Goal: Task Accomplishment & Management: Manage account settings

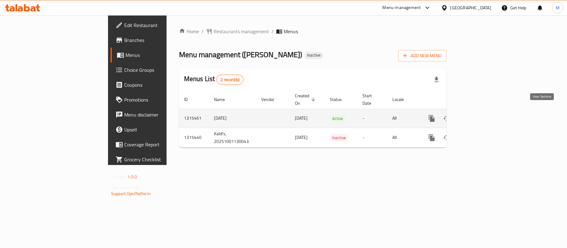
click at [480, 115] on icon "enhanced table" at bounding box center [476, 118] width 7 height 7
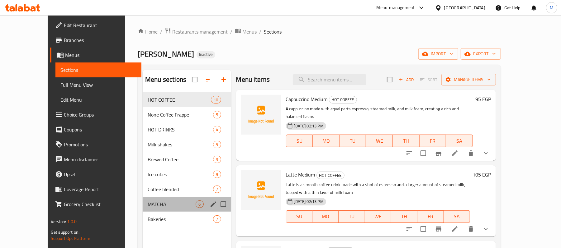
click at [143, 199] on div "MATCHA 6" at bounding box center [187, 204] width 88 height 15
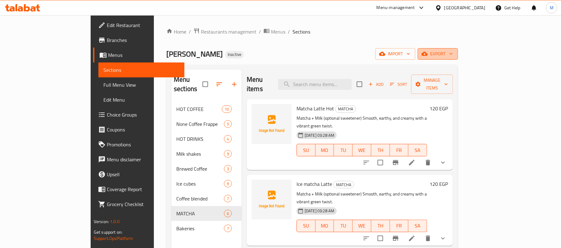
click at [453, 53] on span "export" at bounding box center [437, 54] width 30 height 8
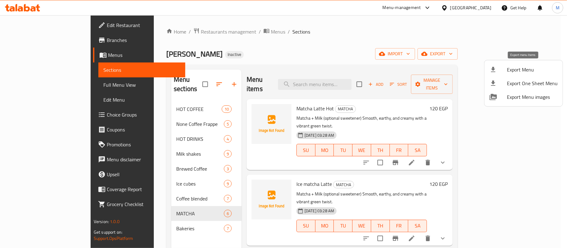
click at [517, 72] on span "Export Menu" at bounding box center [532, 69] width 51 height 7
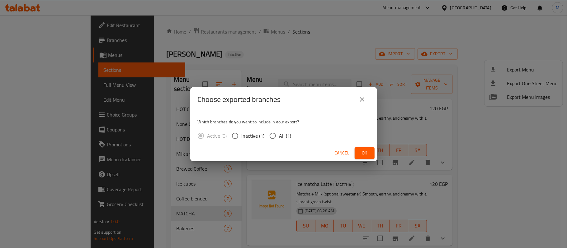
click at [275, 137] on input "All (1)" at bounding box center [272, 135] width 13 height 13
radio input "true"
click at [363, 151] on span "Ok" at bounding box center [364, 153] width 10 height 8
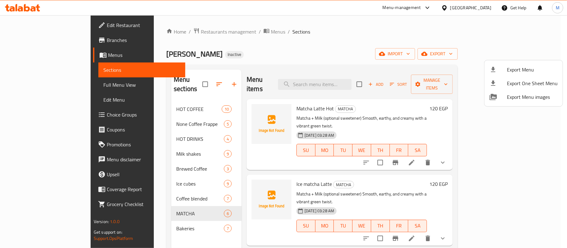
click at [460, 36] on div at bounding box center [283, 124] width 567 height 248
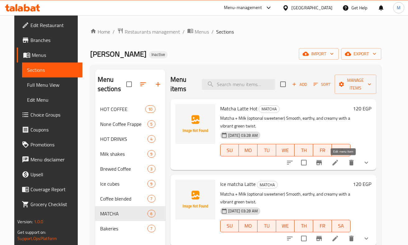
click at [339, 166] on icon at bounding box center [335, 162] width 7 height 7
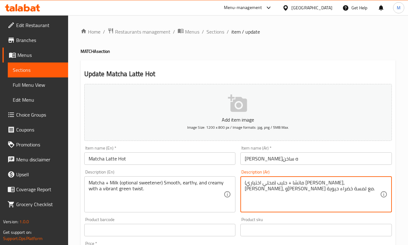
click at [309, 186] on textarea "ماتشا + حليب (محلي اختياري) سموثي، ترابي، وكريمي مع لمسة خضراء حيوية." at bounding box center [312, 195] width 135 height 30
click at [304, 183] on textarea "ماتشا + حليب (محلي اختياري) ناعم، [PERSON_NAME]، و[PERSON_NAME] مع لمسة خضراء ح…" at bounding box center [312, 195] width 135 height 30
type textarea "ماتشا + حليب (محلي اختياري) ناعم، [PERSON_NAME]، و[PERSON_NAME] مع لمسة خضراء ح…"
click at [215, 171] on div "Description (En) Matcha + Milk (optional sweetener) Smooth, earthy, and creamy …" at bounding box center [160, 191] width 152 height 43
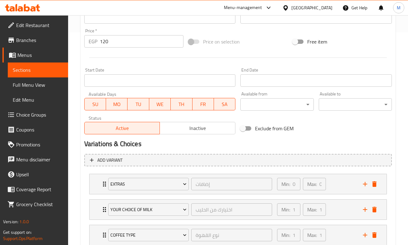
scroll to position [257, 0]
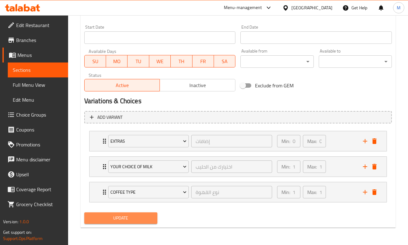
click at [147, 219] on span "Update" at bounding box center [120, 218] width 63 height 8
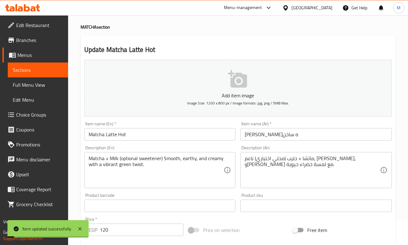
scroll to position [0, 0]
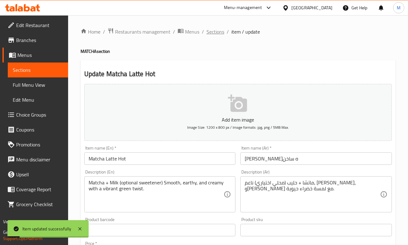
click at [214, 34] on span "Sections" at bounding box center [216, 31] width 18 height 7
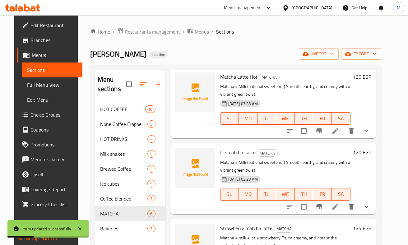
scroll to position [41, 0]
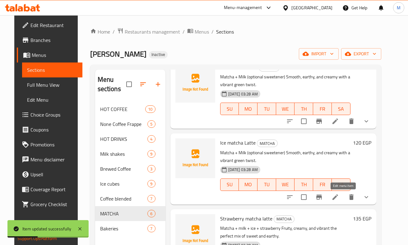
click at [338, 200] on icon at bounding box center [336, 198] width 6 height 6
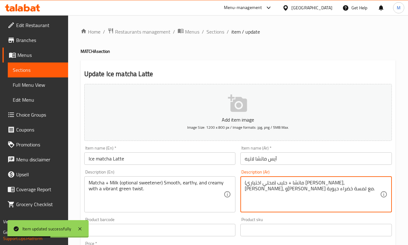
click at [310, 184] on textarea "ماتشا + حليب (محلي اختياري) سموثي، ترابي، وكريمي مع لمسة خضراء حيوية." at bounding box center [312, 195] width 135 height 30
paste textarea "ناعم"
type textarea "ماتشا + حليب (محلي اختياري) ناعم، [PERSON_NAME]، و[PERSON_NAME] مع لمسة خضراء ح…"
click at [300, 173] on div "Description (Ar) ماتشا + حليب (محلي اختياري) ناعم، ترابي، وكريمي مع لمسة خضراء …" at bounding box center [317, 191] width 152 height 43
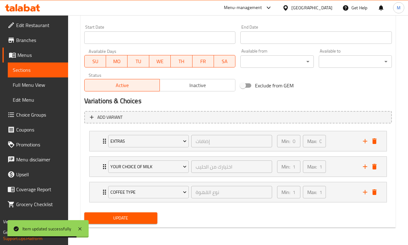
click at [145, 215] on span "Update" at bounding box center [120, 218] width 63 height 8
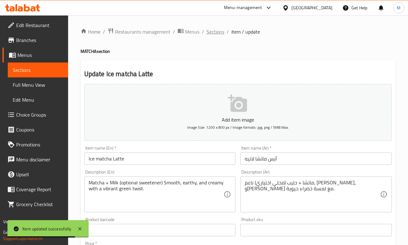
click at [221, 33] on span "Sections" at bounding box center [216, 31] width 18 height 7
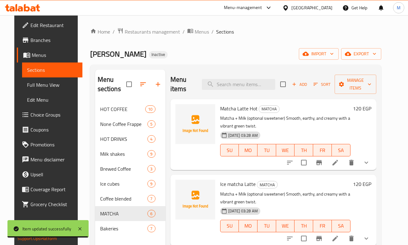
click at [233, 108] on span "Matcha Latte Hot" at bounding box center [238, 108] width 37 height 9
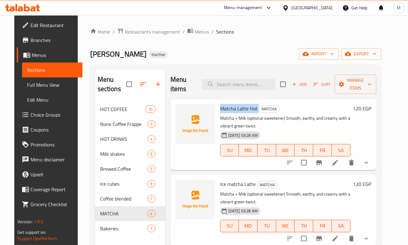
copy h6 "Matcha Latte Hot"
click at [121, 22] on div "Home / Restaurants management / Menus / Sections Kaldi’s Inactive import export…" at bounding box center [236, 173] width 316 height 317
click at [229, 186] on span "Ice matcha Latte" at bounding box center [237, 184] width 35 height 9
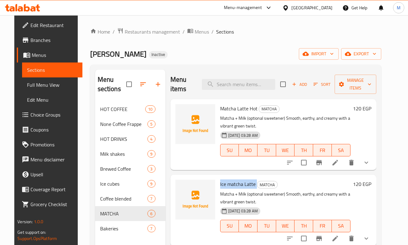
copy h6 "Ice matcha Latte"
click at [131, 8] on div "Menu-management Egypt Get Help M" at bounding box center [204, 7] width 408 height 15
click at [31, 115] on span "Choice Groups" at bounding box center [54, 114] width 47 height 7
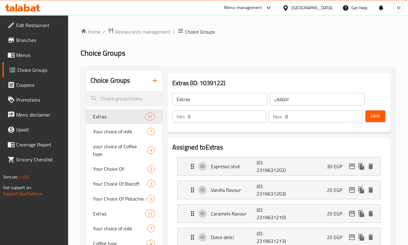
click at [158, 84] on icon "button" at bounding box center [154, 80] width 7 height 7
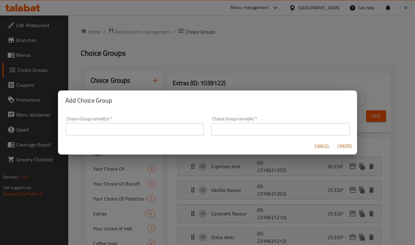
click at [161, 126] on input "text" at bounding box center [134, 129] width 138 height 12
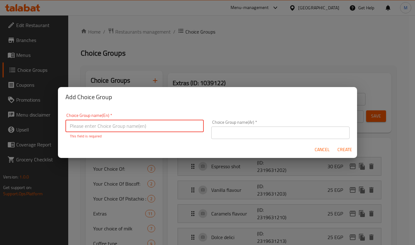
click at [76, 122] on input "text" at bounding box center [134, 126] width 138 height 12
paste input "optional sweetener"
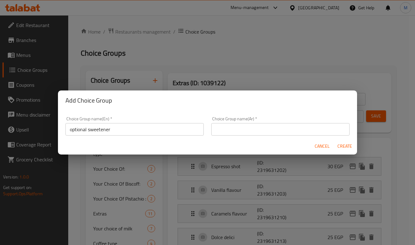
drag, startPoint x: 257, startPoint y: 45, endPoint x: 249, endPoint y: 29, distance: 17.5
click at [257, 45] on div "Add Choice Group Choice Group name(En)   * optional sweetener Choice Group name…" at bounding box center [207, 122] width 415 height 245
click at [347, 49] on div "Add Choice Group Choice Group name(En)   * optional sweetener Choice Group name…" at bounding box center [207, 122] width 415 height 245
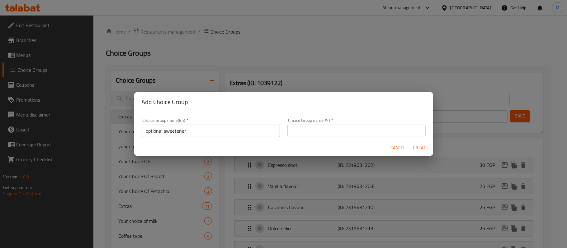
drag, startPoint x: 311, startPoint y: 128, endPoint x: 303, endPoint y: 130, distance: 8.5
click at [311, 128] on input "text" at bounding box center [356, 131] width 138 height 12
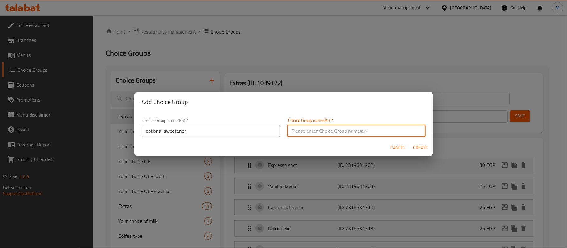
click at [197, 129] on input "optional sweetener" at bounding box center [211, 131] width 138 height 12
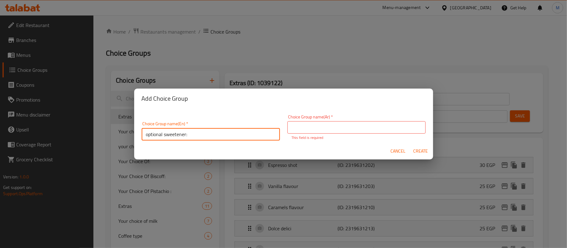
drag, startPoint x: 205, startPoint y: 133, endPoint x: 97, endPoint y: 127, distance: 108.1
click at [97, 127] on div "Add Choice Group Choice Group name(En)   * optional sweetener: Choice Group nam…" at bounding box center [283, 124] width 567 height 248
type input "optional sweetener:"
click at [301, 130] on input "text" at bounding box center [356, 127] width 138 height 12
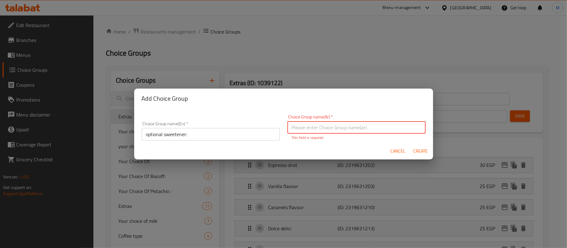
paste input "مُحلي اختياري:"
type input "مُحلي اختياري:"
click at [417, 152] on span "Create" at bounding box center [420, 152] width 15 height 8
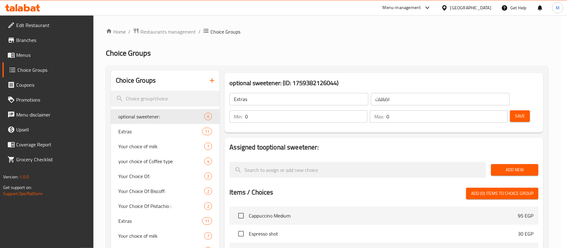
type input "optional sweetener:"
type input "مُحلي اختياري:"
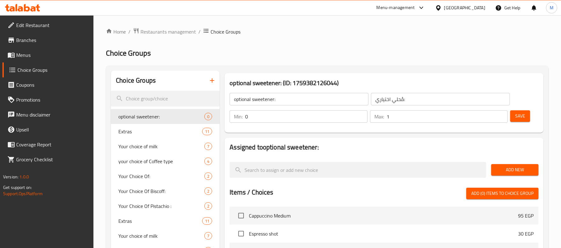
type input "1"
click at [500, 114] on input "1" at bounding box center [446, 116] width 121 height 12
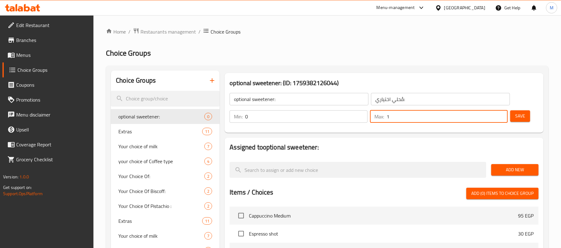
click at [520, 117] on span "Save" at bounding box center [520, 116] width 10 height 8
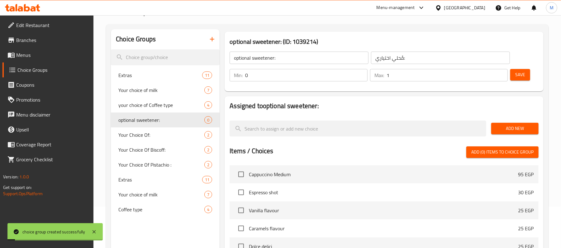
click at [512, 133] on button "Add New" at bounding box center [514, 129] width 47 height 12
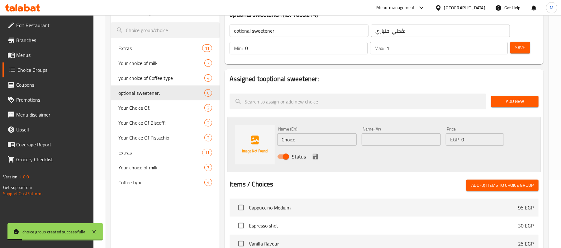
scroll to position [83, 0]
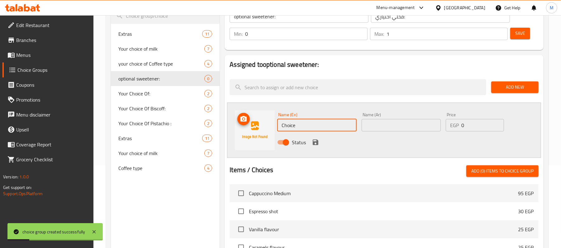
drag, startPoint x: 292, startPoint y: 126, endPoint x: 263, endPoint y: 125, distance: 28.6
click at [263, 125] on div "Name (En) Choice Name (En) Name (Ar) Name (Ar) Price EGP 0 Price Status" at bounding box center [384, 130] width 314 height 55
type input "Honey"
click at [389, 126] on input "text" at bounding box center [400, 125] width 79 height 12
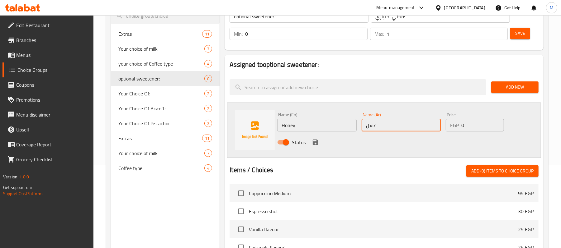
type input "عسل"
click at [315, 141] on icon "save" at bounding box center [315, 142] width 7 height 7
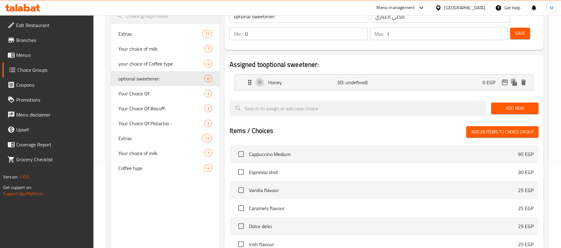
click at [519, 35] on span "Save" at bounding box center [520, 34] width 10 height 8
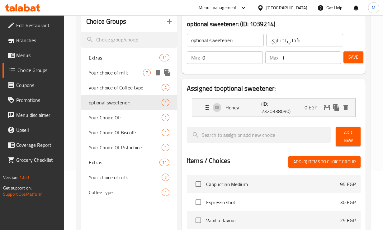
scroll to position [78, 0]
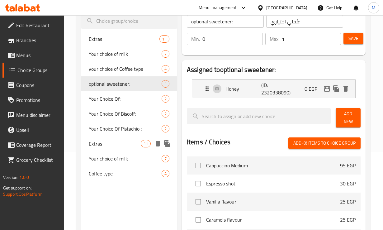
click at [105, 145] on span "Extras" at bounding box center [115, 143] width 52 height 7
type input "Extras"
type input "إضافات"
type input "0"
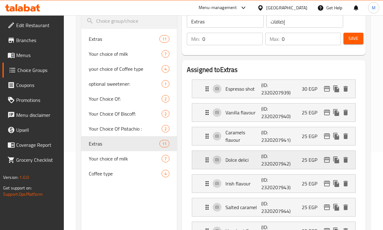
click at [245, 157] on p "Dolce delici" at bounding box center [243, 159] width 36 height 7
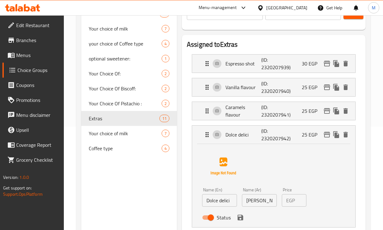
scroll to position [117, 0]
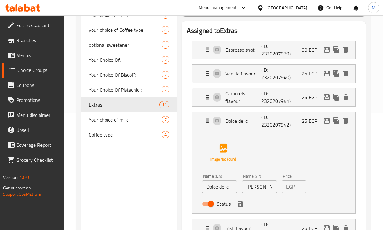
click at [223, 189] on input "Dolce delici" at bounding box center [219, 186] width 35 height 12
paste input "ulce de leche"
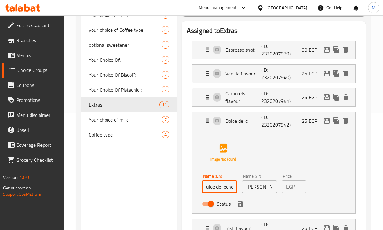
type input "Dulce de leche"
click at [263, 189] on input "دولسي دولتشي" at bounding box center [259, 186] width 35 height 12
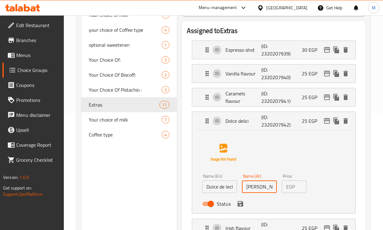
paste input "سي دي لي"
click at [240, 203] on icon "save" at bounding box center [240, 203] width 7 height 7
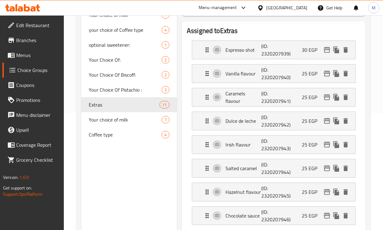
type input "[PERSON_NAME]"
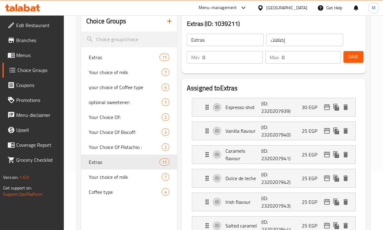
scroll to position [0, 0]
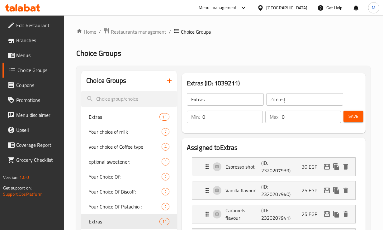
click at [355, 115] on span "Save" at bounding box center [353, 116] width 10 height 8
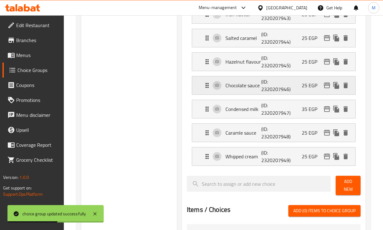
scroll to position [233, 0]
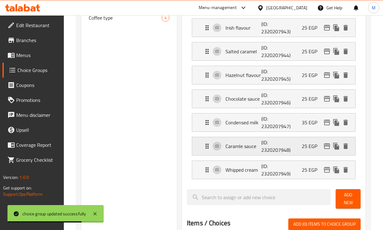
click at [245, 147] on p "Caramle sauce" at bounding box center [243, 145] width 36 height 7
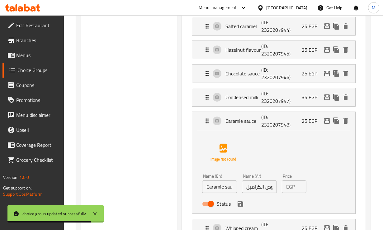
scroll to position [272, 0]
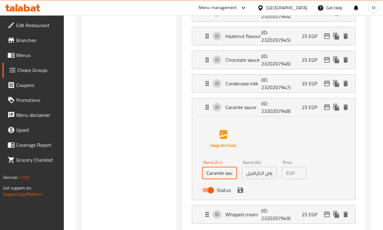
click at [223, 175] on input "Caramle sauce" at bounding box center [219, 173] width 35 height 12
click at [238, 193] on icon "save" at bounding box center [240, 190] width 6 height 6
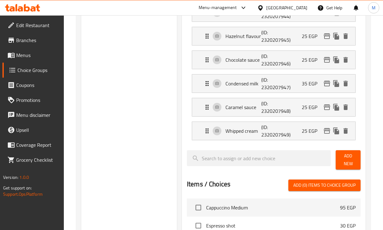
type input "Caramel sauce"
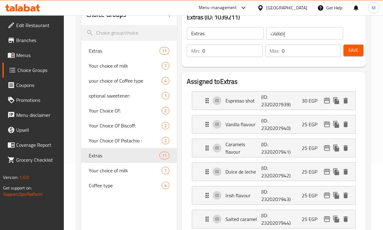
scroll to position [0, 0]
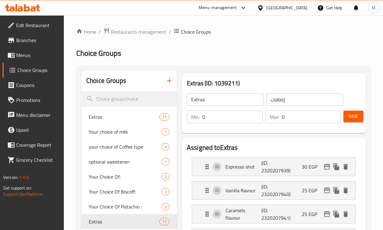
click at [355, 115] on span "Save" at bounding box center [353, 116] width 10 height 8
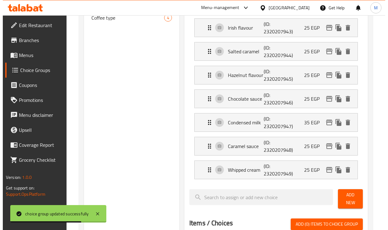
scroll to position [78, 0]
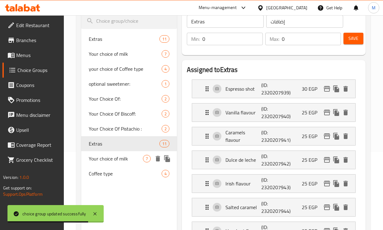
click at [117, 155] on span "Your choice of milk" at bounding box center [116, 158] width 54 height 7
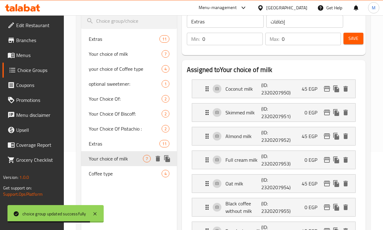
type input "Your choice of milk"
type input "اختيارك من الحليب"
type input "1"
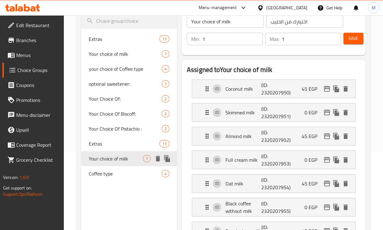
click at [167, 158] on icon "duplicate" at bounding box center [167, 158] width 6 height 7
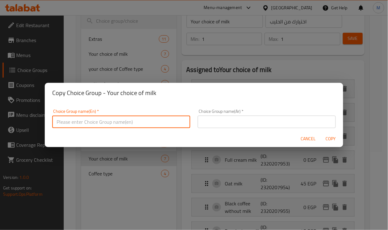
click at [159, 123] on input "text" at bounding box center [121, 121] width 138 height 12
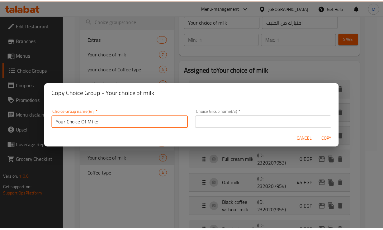
scroll to position [2, 0]
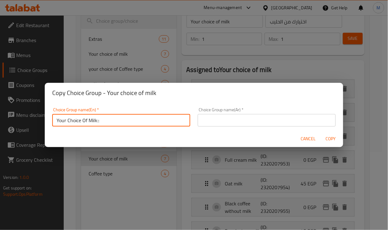
drag, startPoint x: 102, startPoint y: 122, endPoint x: 33, endPoint y: 125, distance: 68.8
click at [33, 125] on div "Copy Choice Group - Your choice of milk Choice Group name(En)   * Your Choice O…" at bounding box center [194, 115] width 388 height 230
type input "Your Choice Of Milk::"
click at [232, 120] on input "text" at bounding box center [267, 120] width 138 height 12
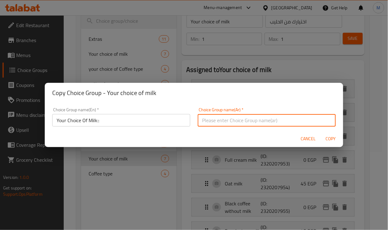
paste input "اختيارك من الحليب::"
type input "اختيارك من الحليب::"
click at [332, 137] on span "Copy" at bounding box center [331, 139] width 15 height 8
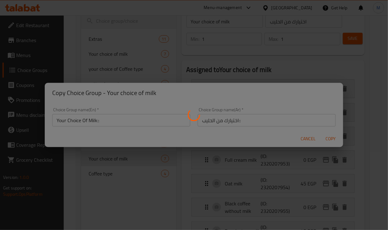
type input "Your Choice Of Milk::"
type input "اختيارك من الحليب::"
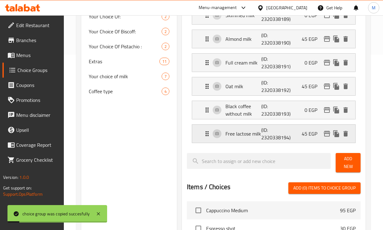
scroll to position [195, 0]
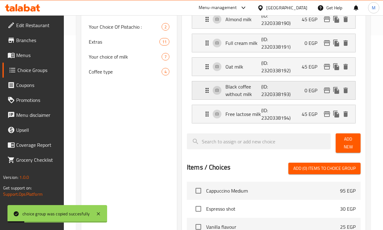
click at [247, 93] on p "Black coffee without milk" at bounding box center [243, 90] width 36 height 15
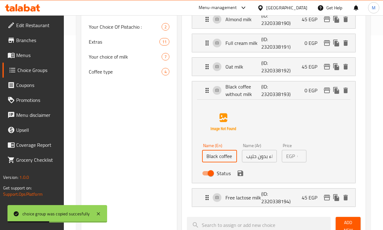
scroll to position [0, 0]
drag, startPoint x: 232, startPoint y: 158, endPoint x: 197, endPoint y: 156, distance: 34.9
click at [197, 156] on div "Name (En) Black coffee without milk Name (En) Name (Ar) قهوة سوداء بدون حليب Na…" at bounding box center [273, 141] width 163 height 83
type input "Matcha without milk"
click at [268, 158] on input "قهوة سوداء بدون حليب" at bounding box center [259, 156] width 35 height 12
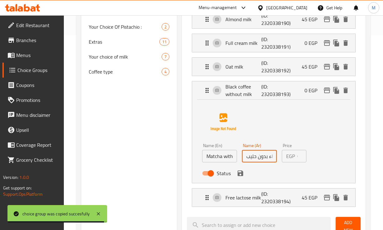
scroll to position [0, 23]
drag, startPoint x: 265, startPoint y: 154, endPoint x: 283, endPoint y: 156, distance: 17.5
click at [283, 156] on div "Name (En) Matcha without milk Name (En) Name (Ar) قهوة سوداء بدون حليب Name (Ar…" at bounding box center [259, 161] width 119 height 41
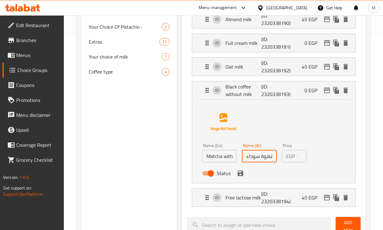
click at [259, 157] on input "قهوة سوداء بدون حليب" at bounding box center [259, 156] width 35 height 12
drag, startPoint x: 246, startPoint y: 158, endPoint x: 252, endPoint y: 159, distance: 6.3
click at [252, 159] on input "قهوة سوداء بدون حليب" at bounding box center [259, 156] width 35 height 12
click at [259, 159] on input "قهوة سوداء بدون حليب" at bounding box center [259, 156] width 35 height 12
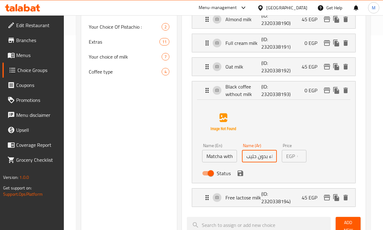
scroll to position [0, 23]
drag, startPoint x: 269, startPoint y: 158, endPoint x: 291, endPoint y: 161, distance: 21.9
click at [291, 161] on div "Name (En) Matcha without milk Name (En) Name (Ar) قهوة سوداء بدون حليب Name (Ar…" at bounding box center [259, 161] width 119 height 41
click at [241, 175] on icon "save" at bounding box center [240, 173] width 6 height 6
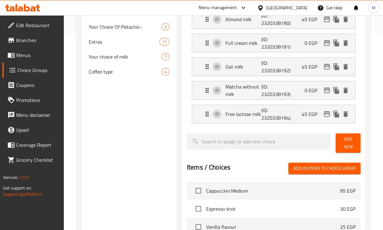
type input "ماتشا بدون حليب"
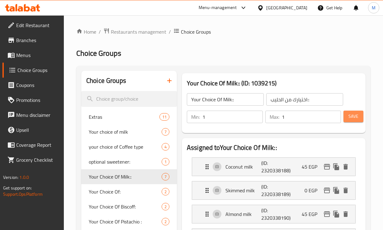
click at [354, 118] on span "Save" at bounding box center [353, 116] width 10 height 8
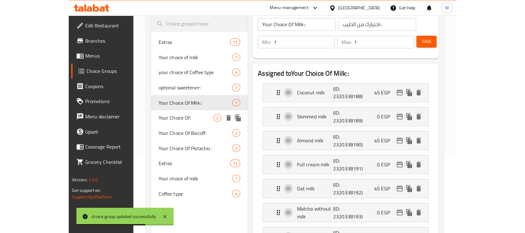
scroll to position [78, 0]
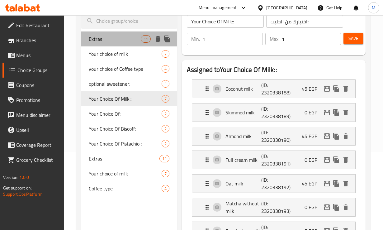
click at [105, 41] on span "Extras" at bounding box center [115, 38] width 52 height 7
type input "Extras"
type input "اضافات"
type input "0"
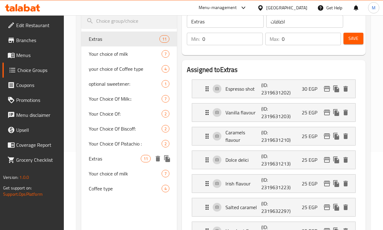
click at [104, 161] on span "Extras" at bounding box center [115, 158] width 52 height 7
type input "إضافات"
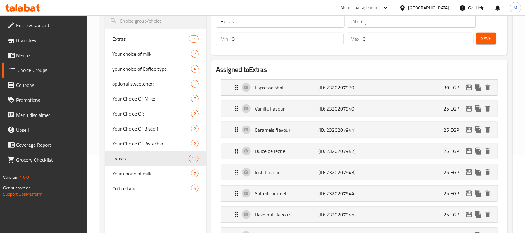
click at [20, 38] on span "Branches" at bounding box center [49, 39] width 67 height 7
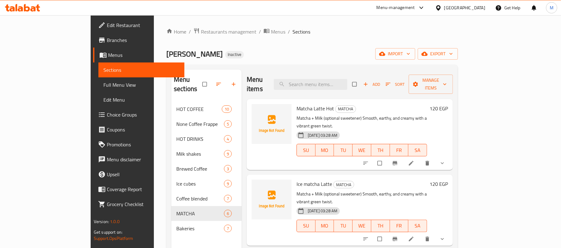
click at [103, 85] on span "Full Menu View" at bounding box center [141, 84] width 76 height 7
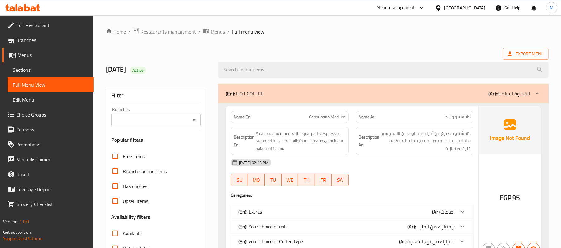
scroll to position [124, 0]
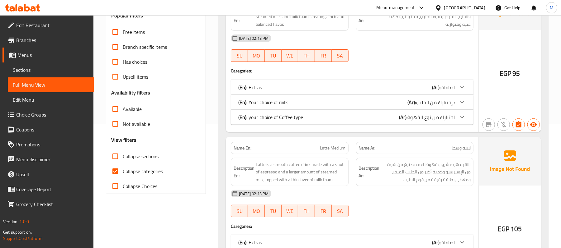
click at [136, 170] on span "Collapse categories" at bounding box center [143, 171] width 40 height 7
click at [123, 170] on input "Collapse categories" at bounding box center [115, 171] width 15 height 15
checkbox input "false"
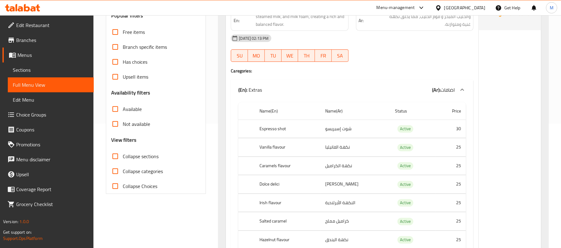
click at [140, 157] on span "Collapse sections" at bounding box center [141, 156] width 36 height 7
click at [123, 157] on input "Collapse sections" at bounding box center [115, 156] width 15 height 15
checkbox input "true"
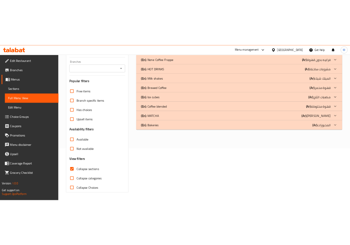
scroll to position [83, 0]
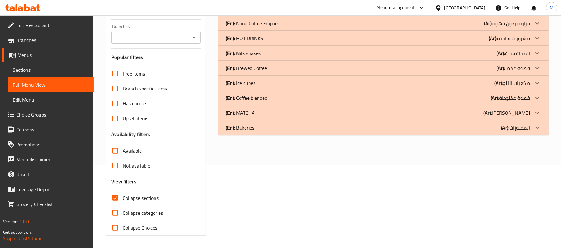
click at [283, 111] on div "(En): MATCHA (Ar): ماتشا" at bounding box center [378, 112] width 304 height 7
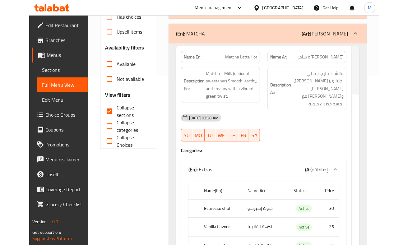
scroll to position [166, 0]
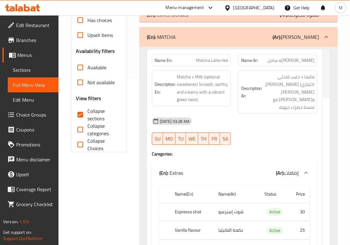
drag, startPoint x: 260, startPoint y: 134, endPoint x: 180, endPoint y: 134, distance: 79.7
click at [260, 129] on div "[DATE] 03:28 AM" at bounding box center [234, 121] width 173 height 15
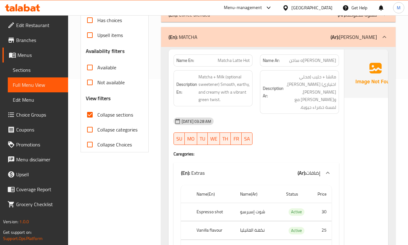
click at [304, 141] on div "02-10-2025 03:28 AM SU MO TU WE TH FR SA" at bounding box center [256, 131] width 173 height 35
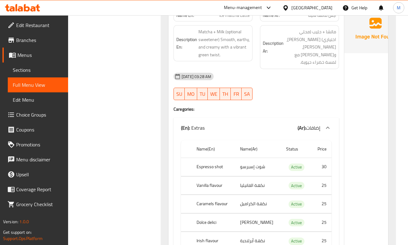
scroll to position [136, 0]
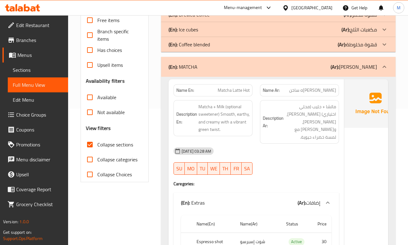
click at [223, 89] on span "Matcha Latte Hot" at bounding box center [234, 90] width 32 height 7
copy span "Matcha Latte Hot"
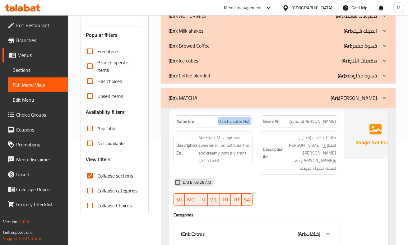
scroll to position [95, 0]
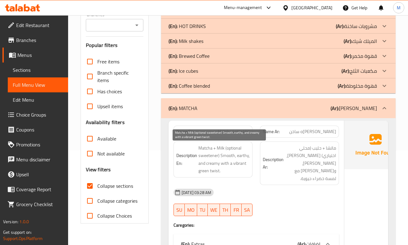
click at [230, 161] on span "Matcha + Milk (optional sweetener) Smooth, earthy, and creamy with a vibrant gr…" at bounding box center [224, 159] width 51 height 31
drag, startPoint x: 200, startPoint y: 159, endPoint x: 235, endPoint y: 158, distance: 34.2
click at [235, 158] on span "Matcha + Milk (optional sweetener) Smooth, earthy, and creamy with a vibrant gr…" at bounding box center [224, 159] width 51 height 31
copy span "optional sweetener"
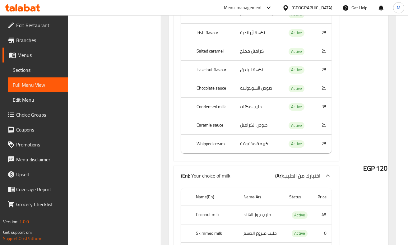
scroll to position [427, 0]
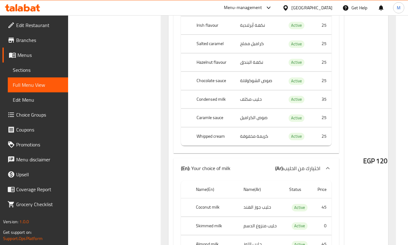
drag, startPoint x: 332, startPoint y: 97, endPoint x: 325, endPoint y: 92, distance: 9.0
click at [345, 97] on div "EGP 120" at bounding box center [376, 145] width 62 height 712
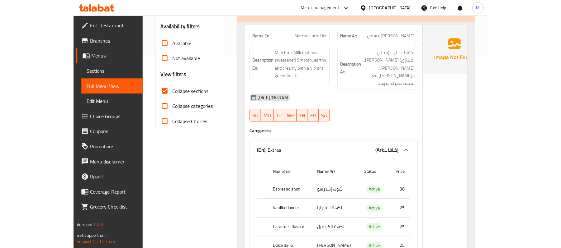
scroll to position [178, 0]
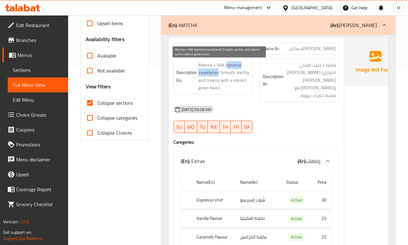
drag, startPoint x: 200, startPoint y: 74, endPoint x: 235, endPoint y: 75, distance: 34.9
click at [235, 75] on span "Matcha + Milk (optional sweetener) Smooth, earthy, and creamy with a vibrant gr…" at bounding box center [224, 76] width 51 height 31
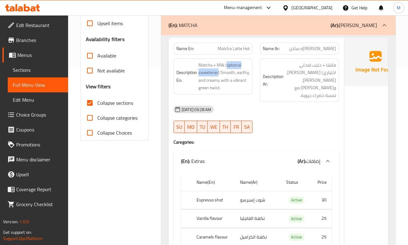
copy span "optional sweetener"
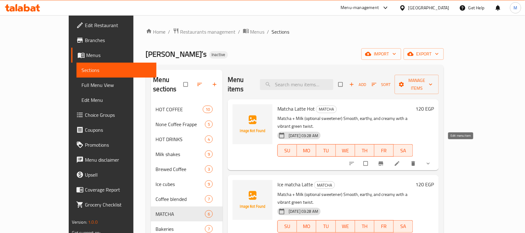
click at [401, 160] on icon at bounding box center [397, 163] width 6 height 6
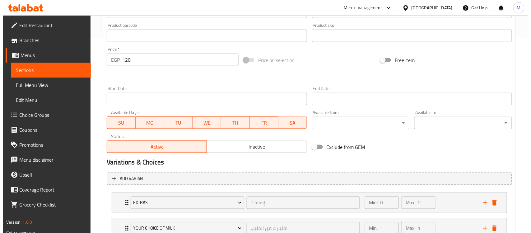
scroll to position [268, 0]
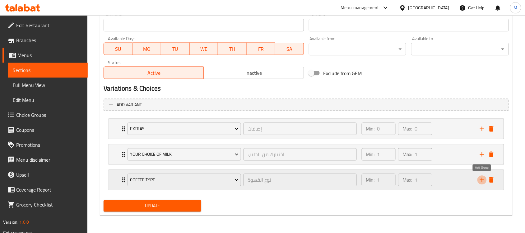
click at [414, 181] on icon "add" at bounding box center [482, 179] width 7 height 7
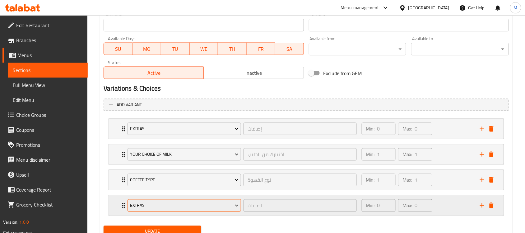
click at [181, 204] on span "Extras" at bounding box center [184, 206] width 109 height 8
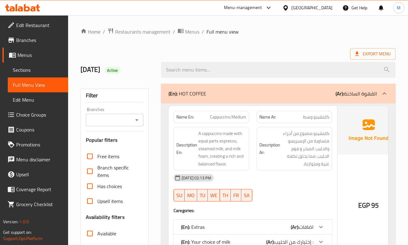
drag, startPoint x: 294, startPoint y: 35, endPoint x: 266, endPoint y: 91, distance: 62.8
click at [294, 35] on ol "Home / Restaurants management / Menus / Full menu view" at bounding box center [238, 32] width 315 height 8
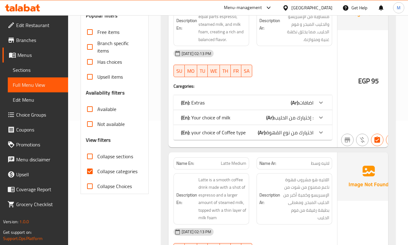
click at [107, 172] on span "Collapse categories" at bounding box center [117, 171] width 40 height 7
click at [97, 172] on input "Collapse categories" at bounding box center [89, 171] width 15 height 15
checkbox input "false"
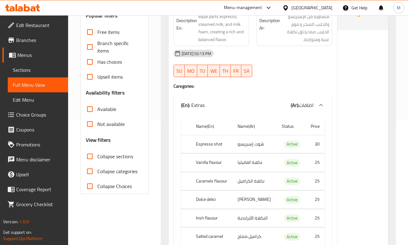
click at [107, 154] on span "Collapse sections" at bounding box center [115, 156] width 36 height 7
click at [97, 154] on input "Collapse sections" at bounding box center [89, 156] width 15 height 15
checkbox input "true"
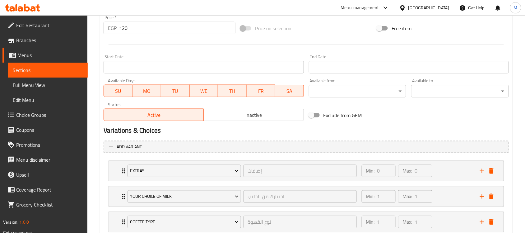
scroll to position [268, 0]
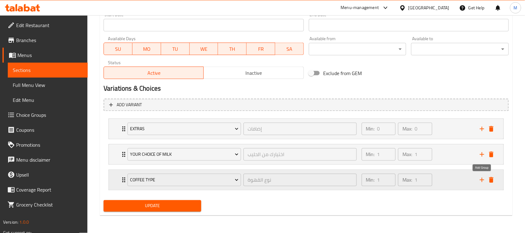
click at [481, 178] on icon "add" at bounding box center [482, 179] width 7 height 7
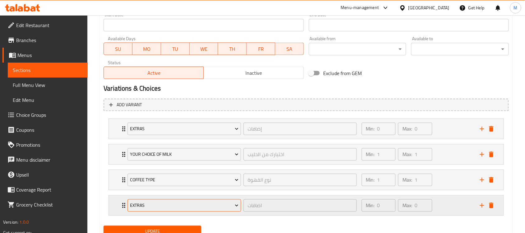
click at [164, 201] on button "Extras" at bounding box center [184, 205] width 113 height 12
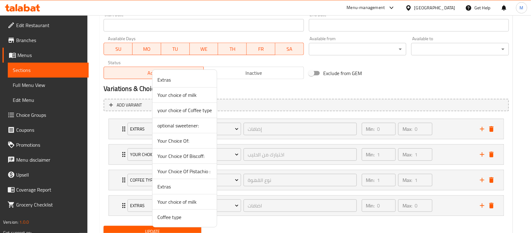
click at [178, 122] on span "optional sweetener:" at bounding box center [184, 125] width 54 height 7
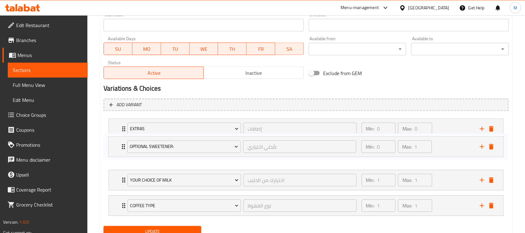
scroll to position [269, 0]
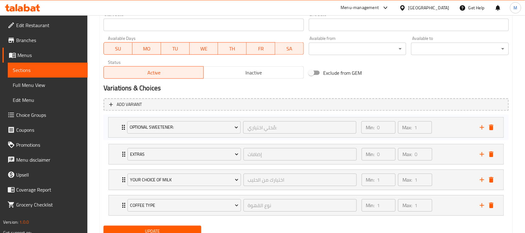
drag, startPoint x: 122, startPoint y: 204, endPoint x: 122, endPoint y: 123, distance: 81.2
click at [122, 123] on div "Extras إضافات ​ Min: 0 ​ Max: 0 ​ Espresso shot (ID: 2320207939) 30 EGP Name (E…" at bounding box center [307, 167] width 406 height 102
click at [183, 227] on button "Update" at bounding box center [153, 231] width 98 height 12
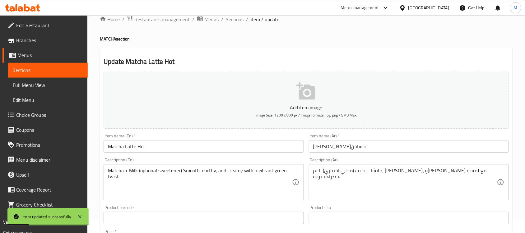
scroll to position [0, 0]
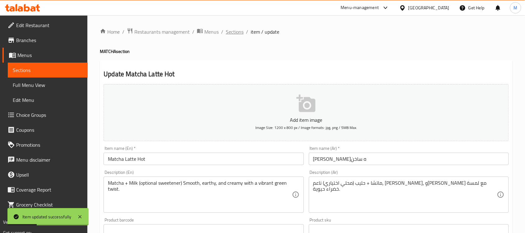
click at [237, 33] on span "Sections" at bounding box center [235, 31] width 18 height 7
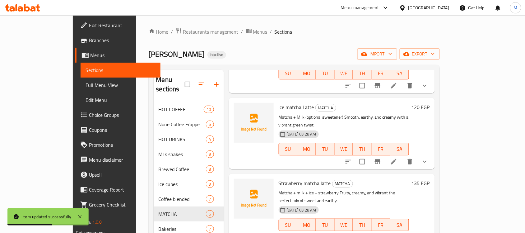
scroll to position [78, 0]
click at [397, 158] on icon at bounding box center [394, 161] width 6 height 6
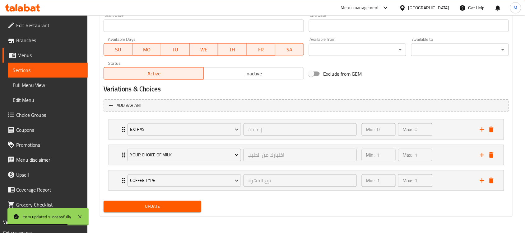
scroll to position [268, 0]
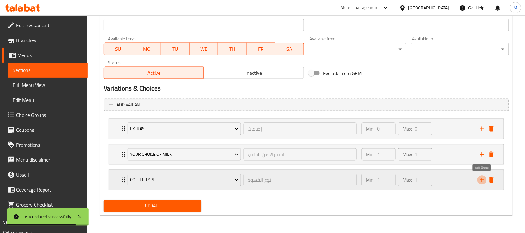
click at [481, 181] on icon "add" at bounding box center [482, 179] width 7 height 7
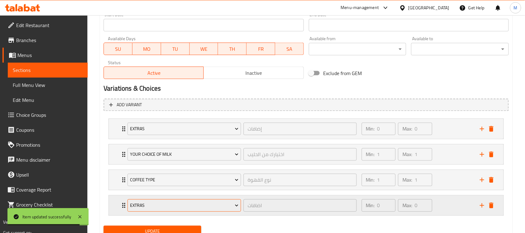
click at [174, 204] on span "Extras" at bounding box center [184, 206] width 109 height 8
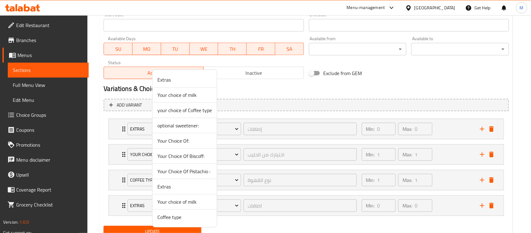
click at [179, 128] on span "optional sweetener:" at bounding box center [184, 125] width 54 height 7
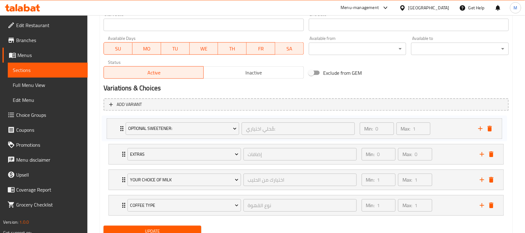
drag, startPoint x: 123, startPoint y: 138, endPoint x: 121, endPoint y: 125, distance: 12.5
click at [121, 125] on div "Extras إضافات ​ Min: 0 ​ Max: 0 ​ Espresso shot (ID: 2320207939) 30 EGP Name (E…" at bounding box center [307, 167] width 406 height 102
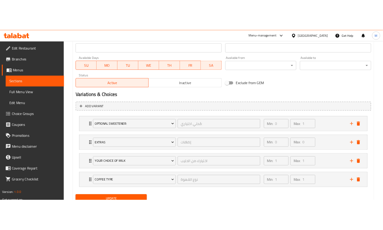
scroll to position [294, 0]
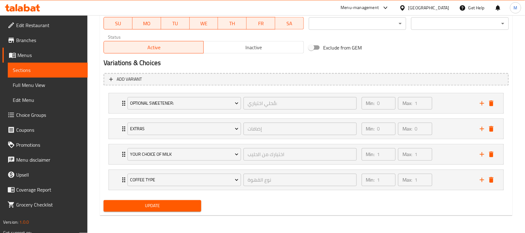
click at [175, 203] on span "Update" at bounding box center [153, 206] width 88 height 8
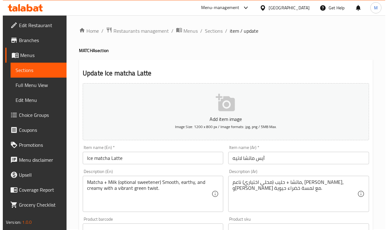
scroll to position [0, 0]
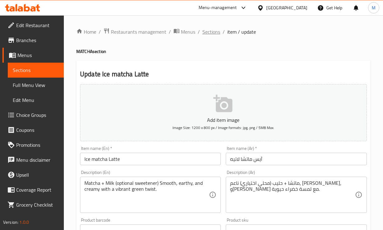
click at [212, 32] on span "Sections" at bounding box center [211, 31] width 18 height 7
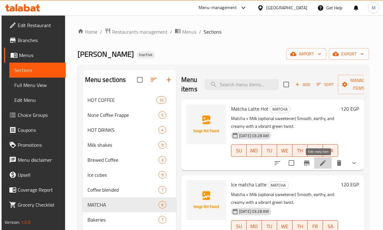
click at [319, 166] on icon at bounding box center [322, 162] width 7 height 7
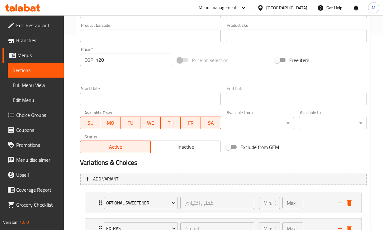
scroll to position [297, 0]
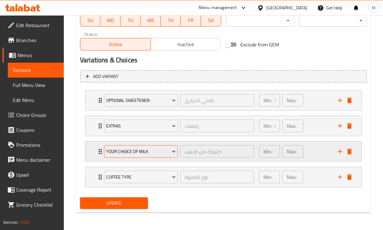
click at [133, 154] on span "Your choice of milk" at bounding box center [140, 152] width 69 height 8
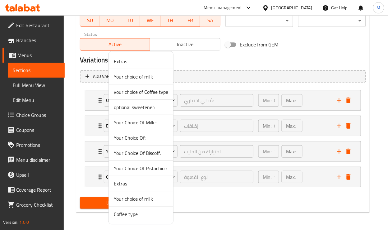
click at [145, 122] on span "Your Choice Of Milk::" at bounding box center [141, 122] width 54 height 7
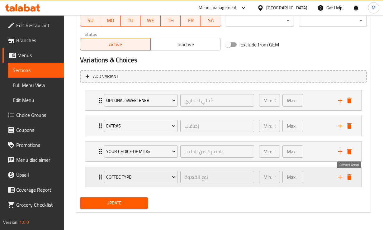
click at [350, 177] on icon "delete" at bounding box center [349, 177] width 4 height 6
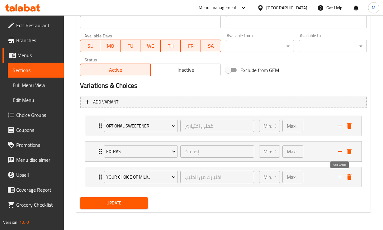
scroll to position [271, 0]
click at [117, 203] on span "Update" at bounding box center [114, 203] width 58 height 8
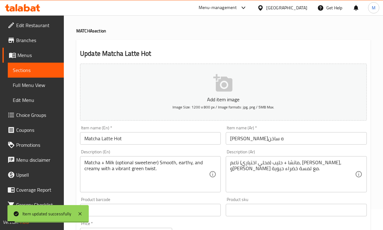
scroll to position [0, 0]
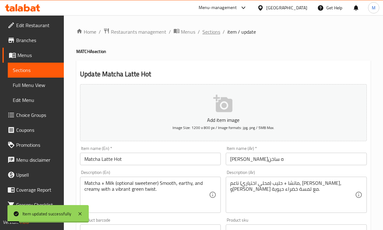
click at [204, 31] on span "Sections" at bounding box center [211, 31] width 18 height 7
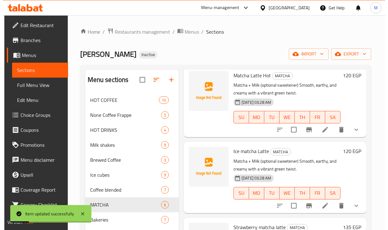
scroll to position [78, 0]
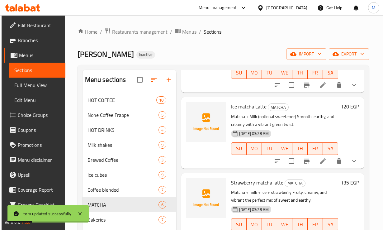
click at [321, 158] on icon at bounding box center [322, 160] width 7 height 7
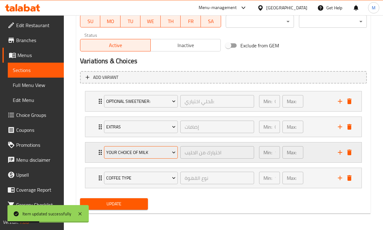
scroll to position [297, 0]
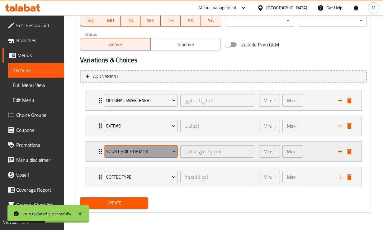
click at [134, 154] on span "Your choice of milk" at bounding box center [140, 152] width 69 height 8
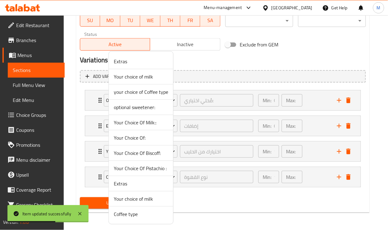
click at [147, 124] on span "Your Choice Of Milk::" at bounding box center [141, 122] width 54 height 7
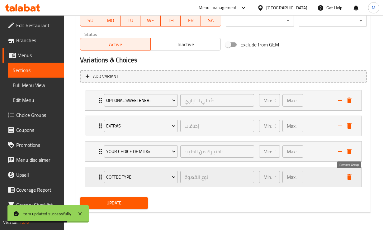
click at [350, 178] on icon "delete" at bounding box center [349, 177] width 4 height 6
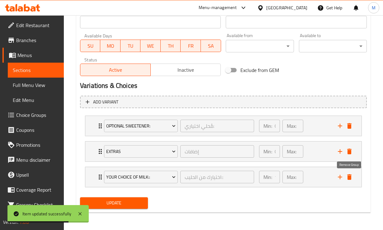
scroll to position [271, 0]
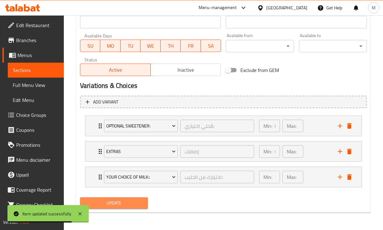
click at [125, 206] on span "Update" at bounding box center [114, 203] width 58 height 8
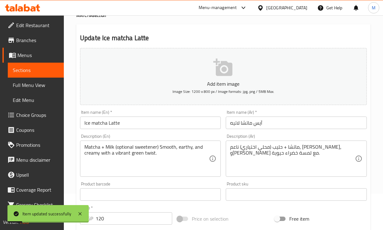
scroll to position [0, 0]
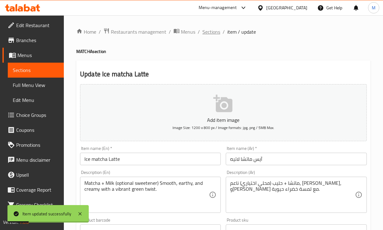
click at [214, 35] on span "Sections" at bounding box center [211, 31] width 18 height 7
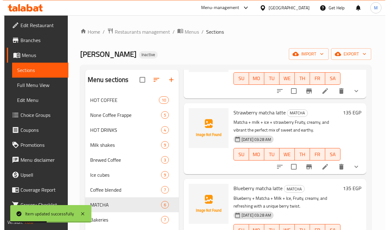
scroll to position [156, 0]
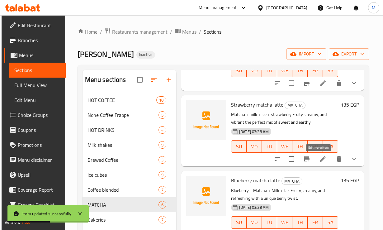
click at [322, 157] on icon at bounding box center [322, 158] width 7 height 7
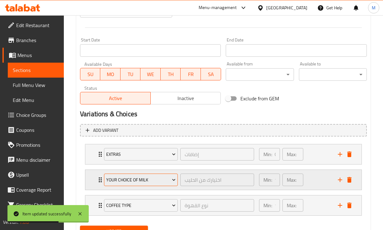
scroll to position [271, 0]
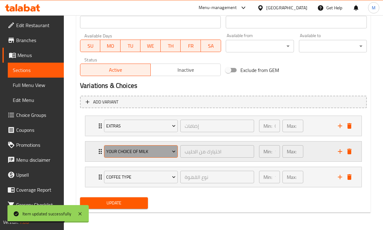
click at [145, 152] on span "Your choice of milk" at bounding box center [140, 152] width 69 height 8
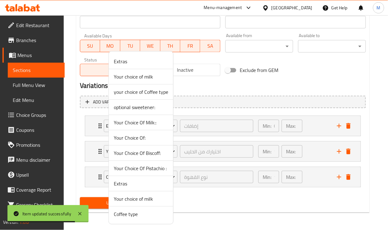
click at [150, 124] on span "Your Choice Of Milk::" at bounding box center [141, 122] width 54 height 7
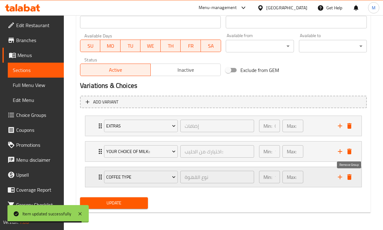
click at [351, 179] on icon "delete" at bounding box center [348, 176] width 7 height 7
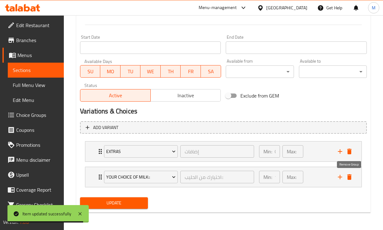
scroll to position [246, 0]
click at [116, 204] on span "Update" at bounding box center [114, 203] width 58 height 8
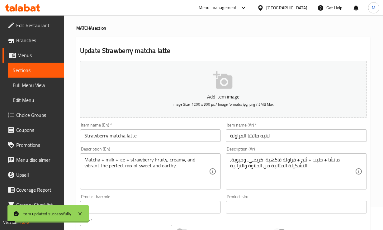
scroll to position [0, 0]
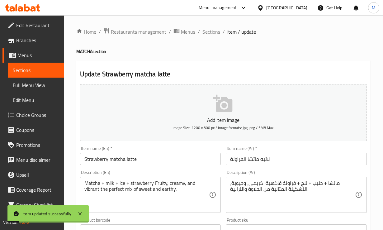
click at [216, 29] on span "Sections" at bounding box center [211, 31] width 18 height 7
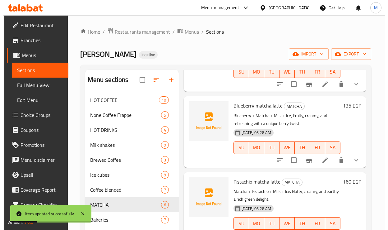
scroll to position [233, 0]
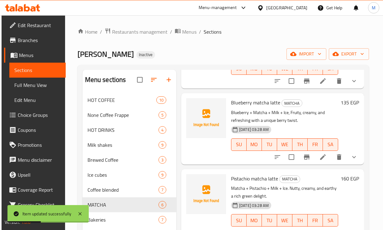
click at [322, 156] on icon at bounding box center [322, 156] width 7 height 7
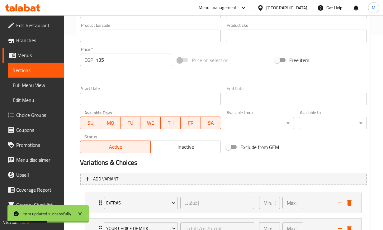
scroll to position [271, 0]
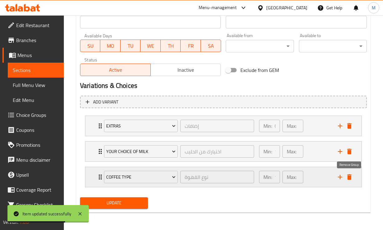
click at [349, 176] on icon "delete" at bounding box center [349, 177] width 4 height 6
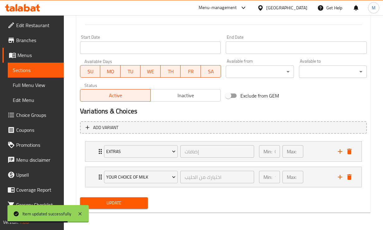
scroll to position [246, 0]
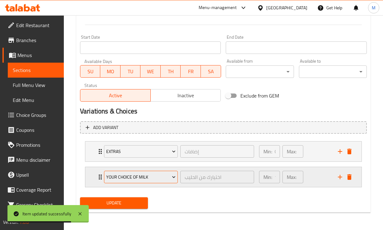
click at [144, 176] on span "Your choice of milk" at bounding box center [140, 177] width 69 height 8
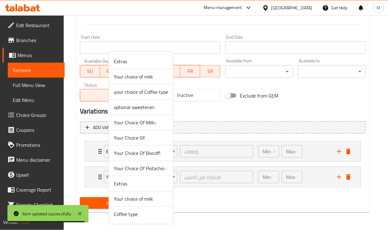
click at [153, 125] on span "Your Choice Of Milk::" at bounding box center [141, 122] width 54 height 7
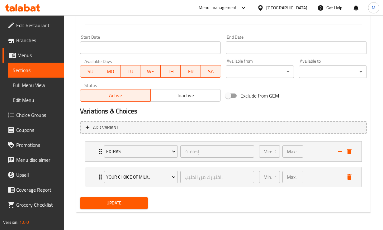
click at [118, 206] on span "Update" at bounding box center [114, 203] width 58 height 8
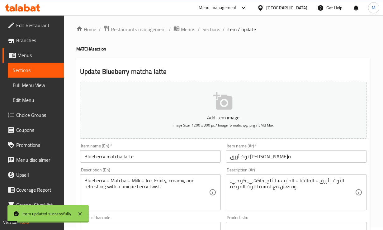
scroll to position [0, 0]
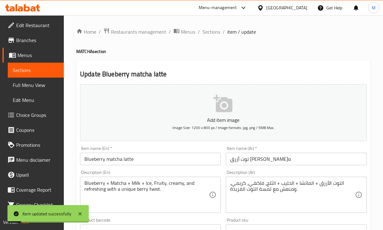
drag, startPoint x: 208, startPoint y: 35, endPoint x: 231, endPoint y: 63, distance: 36.5
click at [208, 35] on span "Sections" at bounding box center [211, 31] width 18 height 7
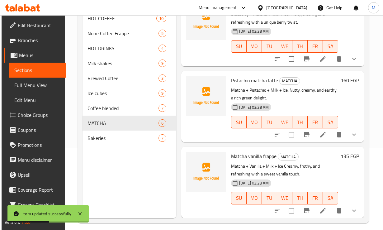
scroll to position [87, 0]
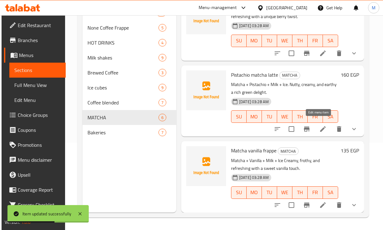
click at [319, 125] on icon at bounding box center [322, 128] width 7 height 7
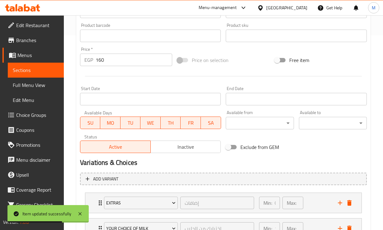
scroll to position [271, 0]
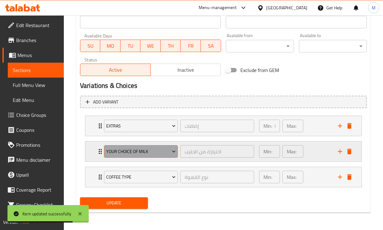
click at [159, 154] on span "Your choice of milk" at bounding box center [140, 152] width 69 height 8
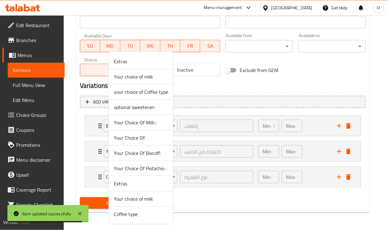
click at [155, 124] on span "Your Choice Of Milk::" at bounding box center [141, 122] width 54 height 7
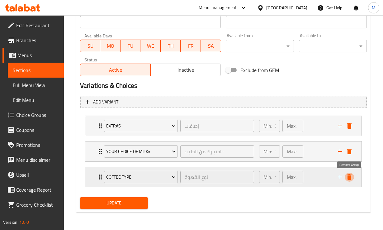
click at [353, 178] on icon "delete" at bounding box center [348, 176] width 7 height 7
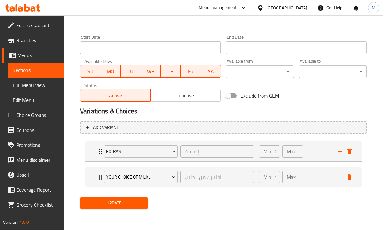
click at [142, 201] on span "Update" at bounding box center [114, 203] width 58 height 8
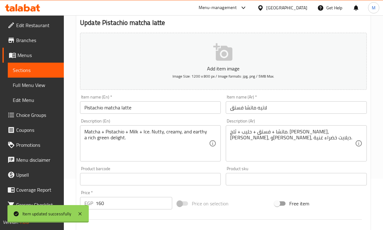
scroll to position [0, 0]
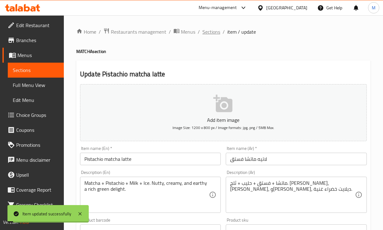
click at [215, 31] on span "Sections" at bounding box center [211, 31] width 18 height 7
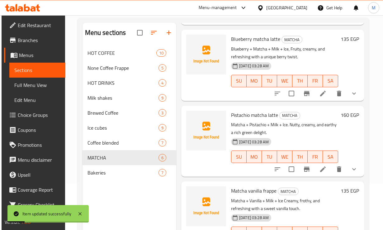
scroll to position [87, 0]
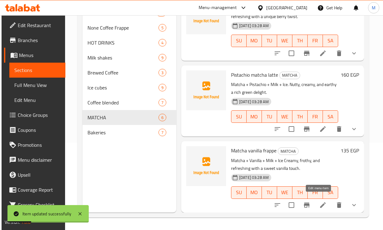
click at [320, 202] on icon at bounding box center [323, 205] width 6 height 6
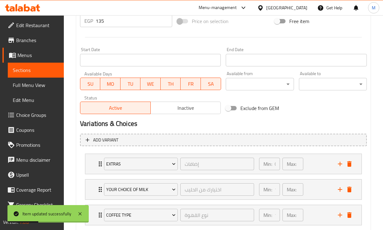
scroll to position [271, 0]
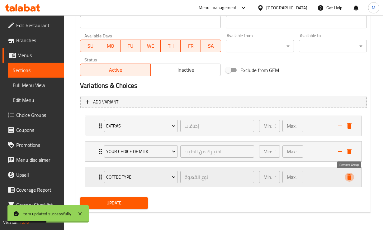
click at [349, 177] on icon "delete" at bounding box center [349, 177] width 4 height 6
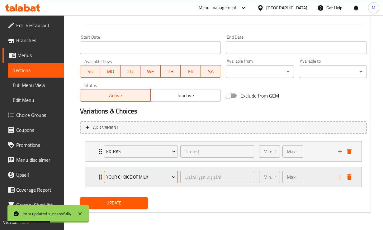
click at [135, 177] on span "Your choice of milk" at bounding box center [140, 177] width 69 height 8
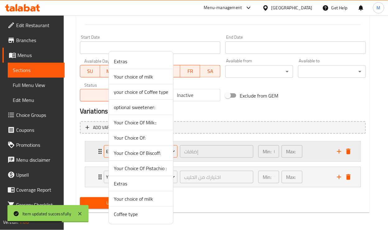
drag, startPoint x: 142, startPoint y: 122, endPoint x: 141, endPoint y: 153, distance: 30.2
click at [142, 122] on span "Your Choice Of Milk::" at bounding box center [141, 122] width 54 height 7
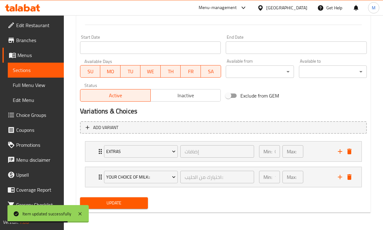
click at [134, 199] on span "Update" at bounding box center [114, 203] width 58 height 8
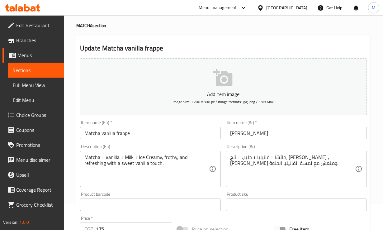
scroll to position [0, 0]
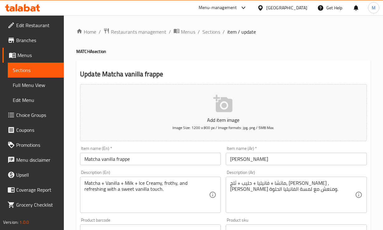
drag, startPoint x: 214, startPoint y: 35, endPoint x: 220, endPoint y: 45, distance: 12.5
click at [214, 35] on span "Sections" at bounding box center [211, 31] width 18 height 7
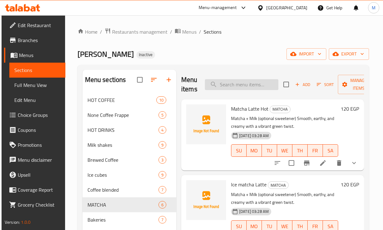
click at [237, 83] on input "search" at bounding box center [241, 84] width 73 height 11
paste input "Pistachio matcha latte"
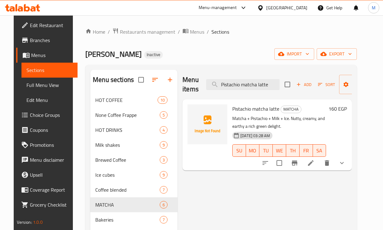
type input "Pistachio matcha latte"
click at [319, 162] on li at bounding box center [310, 162] width 17 height 11
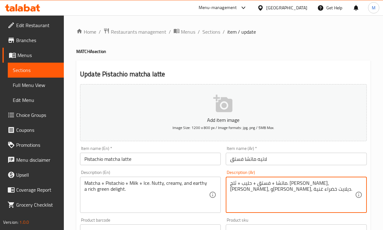
click at [285, 186] on textarea "ماتشا + فستق + حليب + ثلج. جوزي، كريمي، وترابي، ديلايت خضراء غنية." at bounding box center [292, 195] width 124 height 30
type textarea "ماتشا + فستق + حليب + ثلج. [PERSON_NAME]، [PERSON_NAME]، و[PERSON_NAME]، ديلايت…"
click at [275, 171] on div "Description (Ar) ماتشا + فستق + حليب + ثلج. ناتي، كريمي، وترابي، ديلايت خضراء غ…" at bounding box center [296, 191] width 141 height 43
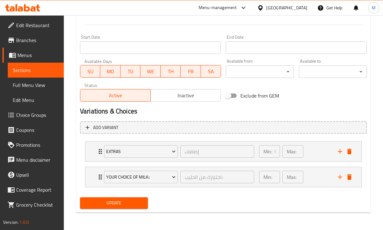
click at [103, 203] on span "Update" at bounding box center [114, 203] width 58 height 8
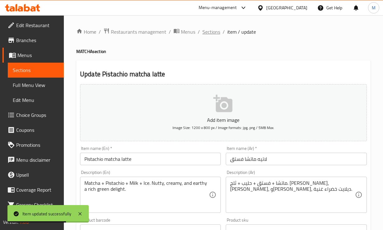
click at [211, 32] on span "Sections" at bounding box center [211, 31] width 18 height 7
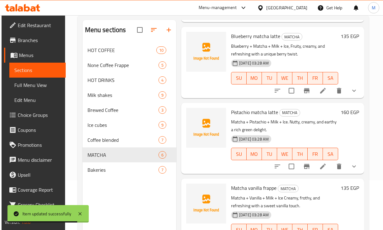
scroll to position [87, 0]
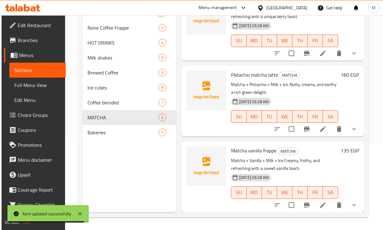
click at [319, 201] on icon at bounding box center [322, 204] width 7 height 7
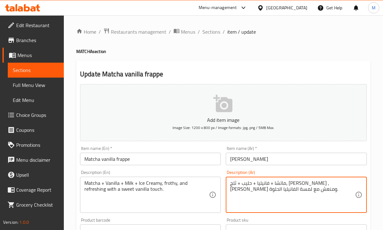
drag, startPoint x: 257, startPoint y: 185, endPoint x: 268, endPoint y: 185, distance: 11.2
click at [261, 177] on div "ماتشا + فانيليا + حليب + ثلج، كريمي ,فروثي ومنعش مع لمسة الفانيليا الحلوة. Desc…" at bounding box center [296, 194] width 141 height 36
click at [261, 188] on textarea "ماتشا + فانيليا + حليب + ثلج، [PERSON_NAME] ,[PERSON_NAME] ومنعش مع لمسة الفاني…" at bounding box center [292, 195] width 124 height 30
click at [261, 185] on textarea "ماتشا + فانيليا + حليب + ثلج، [PERSON_NAME] ,[PERSON_NAME] ومنعش مع لمسة الفاني…" at bounding box center [292, 195] width 124 height 30
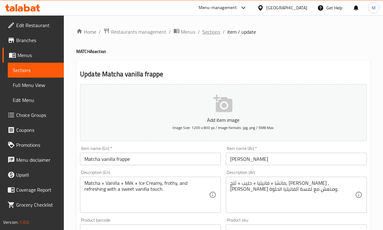
click at [213, 31] on span "Sections" at bounding box center [211, 31] width 18 height 7
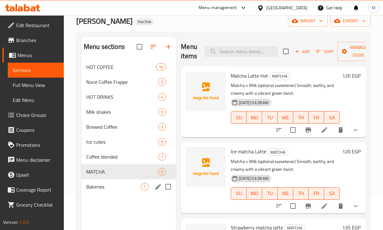
scroll to position [78, 0]
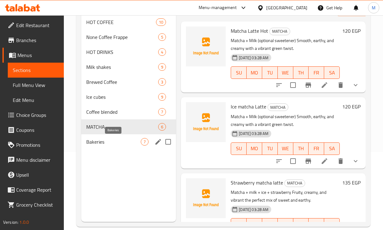
click at [105, 144] on span "Bakeries" at bounding box center [113, 141] width 54 height 7
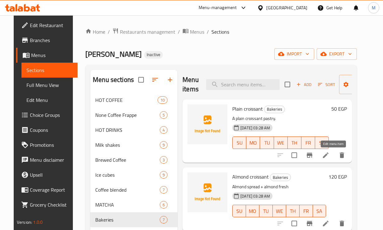
click at [328, 155] on icon at bounding box center [326, 155] width 6 height 6
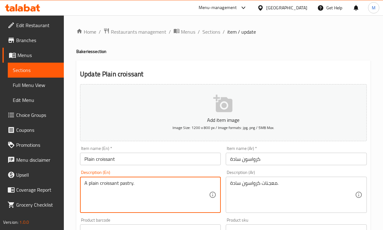
click at [118, 181] on textarea "A plain croissant pastry." at bounding box center [146, 195] width 124 height 30
paste textarea "Flour, butter, milk, sugar, salt, yeast"
type textarea "Flour, butter, milk, sugar, salt, yeast."
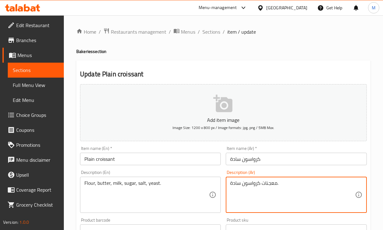
click at [265, 181] on textarea "معجنات كرواسون سادة." at bounding box center [292, 195] width 124 height 30
paste textarea "دقيق، زبدة، حليب، سكر، ملح، خمير"
type textarea "دقيق، [PERSON_NAME]، [PERSON_NAME]، سكر، [PERSON_NAME]، خميرة."
click at [209, 172] on div "Description (En) Flour, butter, milk, sugar, salt, yeast. Description (En)" at bounding box center [150, 191] width 141 height 43
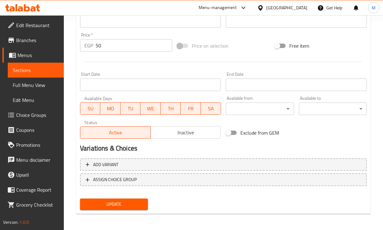
click at [107, 202] on span "Update" at bounding box center [114, 204] width 58 height 8
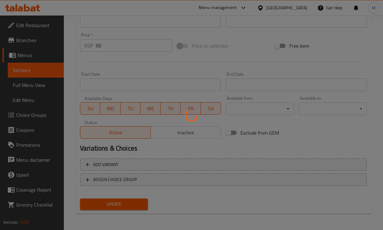
scroll to position [92, 0]
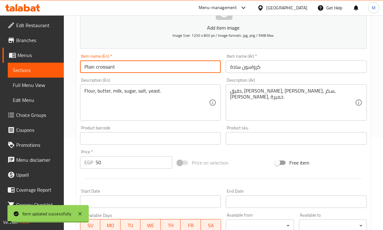
drag, startPoint x: 119, startPoint y: 67, endPoint x: 62, endPoint y: 68, distance: 56.6
click at [62, 68] on div "Edit Restaurant Branches Menus Sections Full Menu View Edit Menu Choice Groups …" at bounding box center [191, 135] width 383 height 425
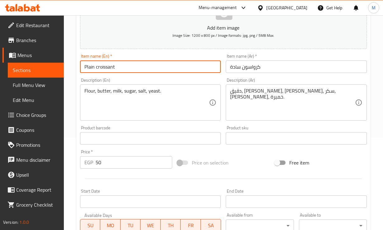
click at [116, 66] on input "Plain croissant" at bounding box center [150, 66] width 141 height 12
drag, startPoint x: 121, startPoint y: 64, endPoint x: 60, endPoint y: 68, distance: 61.1
click at [60, 68] on div "Edit Restaurant Branches Menus Sections Full Menu View Edit Menu Choice Groups …" at bounding box center [191, 135] width 383 height 425
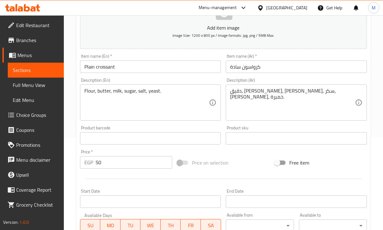
click at [77, 78] on div "Update Plain croissant Add item image Image Size: 1200 x 800 px / Image formats…" at bounding box center [223, 149] width 294 height 362
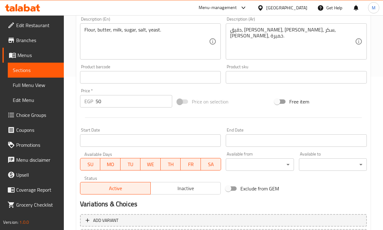
scroll to position [209, 0]
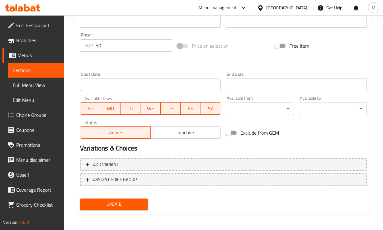
click at [113, 203] on span "Update" at bounding box center [114, 204] width 58 height 8
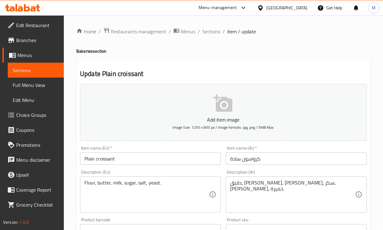
scroll to position [0, 0]
click at [208, 34] on span "Sections" at bounding box center [211, 31] width 18 height 7
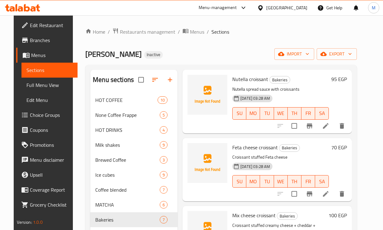
scroll to position [272, 0]
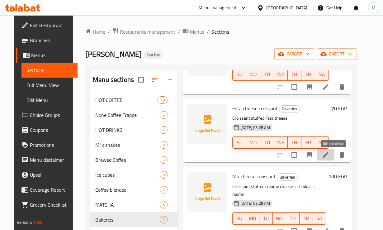
click at [329, 155] on icon at bounding box center [325, 154] width 7 height 7
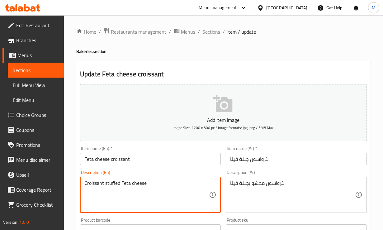
click at [132, 186] on textarea "Croissant stuffed Feta cheese" at bounding box center [146, 195] width 124 height 30
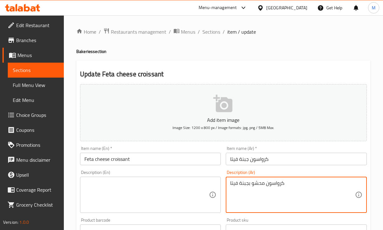
click at [245, 181] on textarea "كرواسون محشو بجبنة فيتا" at bounding box center [292, 195] width 124 height 30
click at [226, 173] on div "Description (Ar) Description (Ar)" at bounding box center [296, 191] width 141 height 43
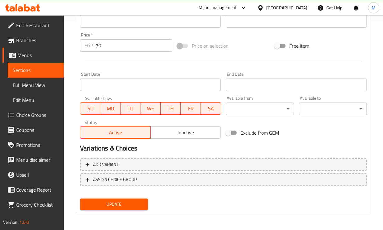
click at [142, 203] on span "Update" at bounding box center [114, 204] width 58 height 8
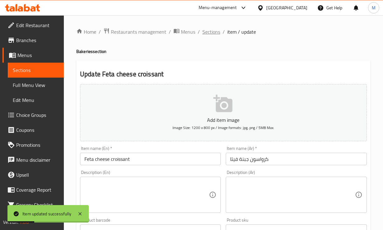
click at [215, 33] on span "Sections" at bounding box center [211, 31] width 18 height 7
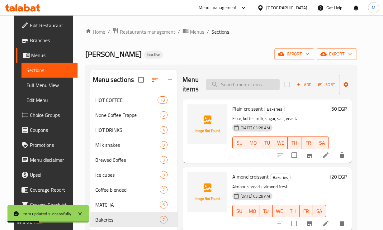
click at [247, 83] on input "search" at bounding box center [242, 84] width 73 height 11
paste input "Mix cheese croissant"
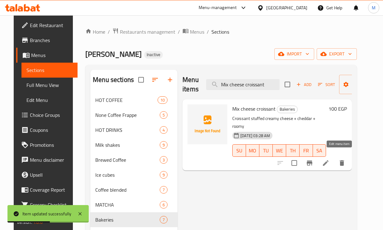
type input "Mix cheese croissant"
click at [329, 159] on icon at bounding box center [325, 162] width 7 height 7
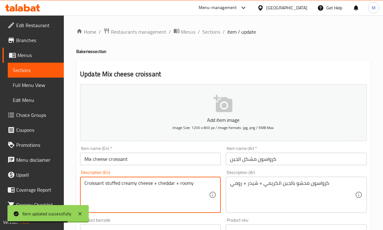
drag, startPoint x: 192, startPoint y: 184, endPoint x: 184, endPoint y: 184, distance: 8.1
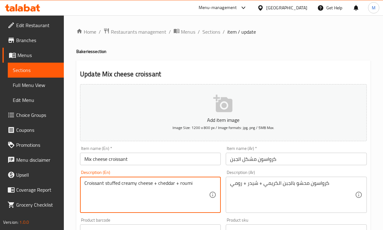
type textarea "Croissant stuffed creamy cheese + cheddar + roumi"
click at [209, 167] on div "Description (En) Croissant stuffed creamy cheese + cheddar + roumi Description …" at bounding box center [150, 191] width 146 height 48
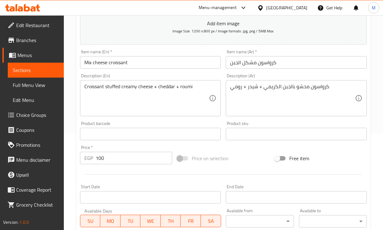
scroll to position [195, 0]
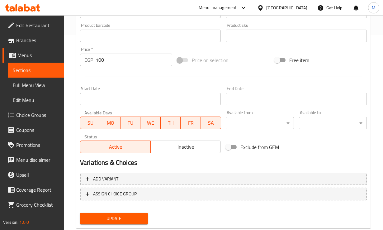
click at [138, 214] on span "Update" at bounding box center [114, 218] width 58 height 8
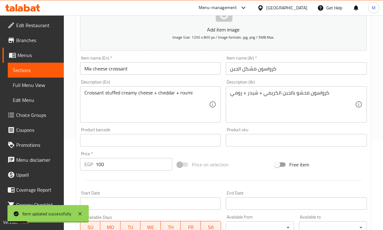
scroll to position [0, 0]
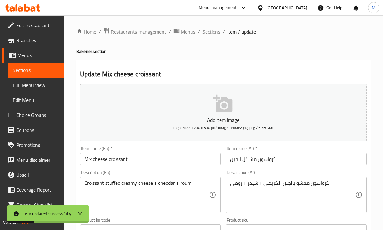
click at [206, 28] on span "Sections" at bounding box center [211, 31] width 18 height 7
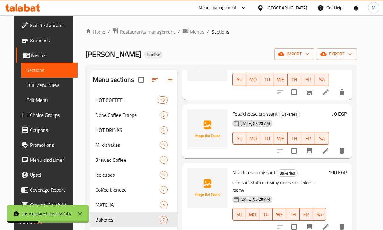
scroll to position [87, 0]
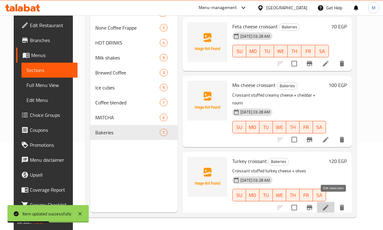
click at [328, 204] on icon at bounding box center [326, 207] width 6 height 6
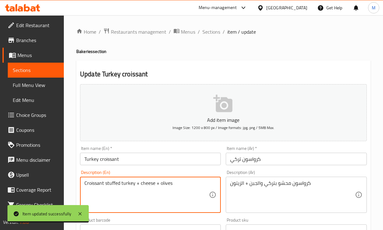
type textarea "Croissant stuffed turkey + cheese + olives"
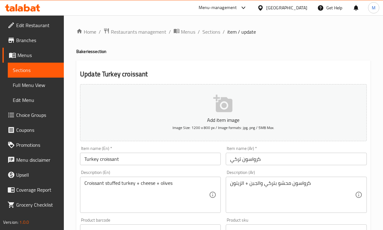
click at [136, 172] on div "Description (En) Croissant stuffed turkey + cheese + olives Description (En)" at bounding box center [150, 191] width 141 height 43
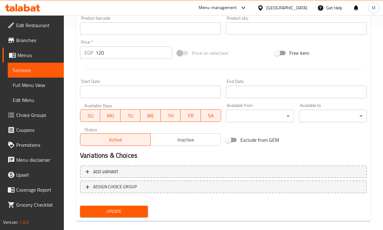
scroll to position [209, 0]
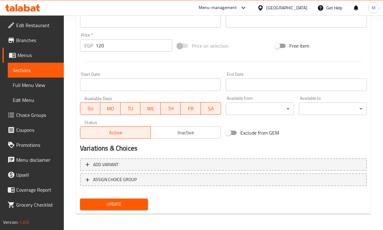
click at [125, 204] on span "Update" at bounding box center [114, 204] width 58 height 8
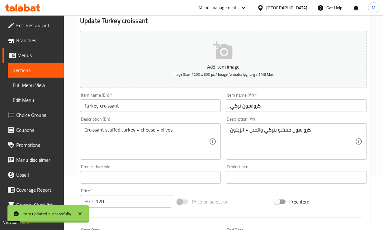
scroll to position [27, 0]
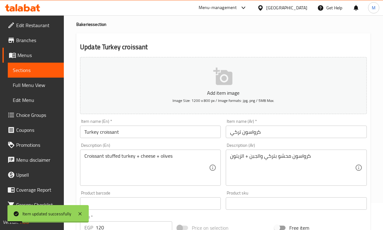
click at [206, 8] on span "Sections" at bounding box center [211, 4] width 18 height 7
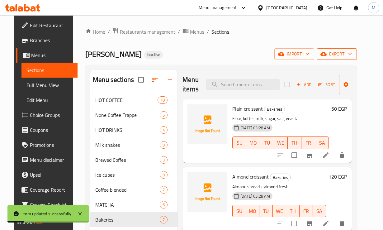
click at [352, 55] on span "export" at bounding box center [337, 54] width 30 height 8
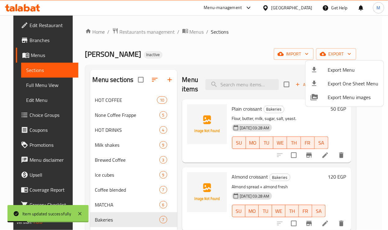
click at [344, 66] on span "Export Menu" at bounding box center [353, 69] width 51 height 7
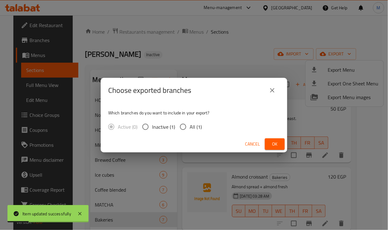
click at [198, 127] on span "All (1)" at bounding box center [196, 126] width 12 height 7
click at [196, 129] on span "All (1)" at bounding box center [196, 126] width 12 height 7
click at [190, 129] on input "All (1)" at bounding box center [183, 126] width 13 height 13
radio input "true"
click at [282, 144] on button "Ok" at bounding box center [275, 144] width 20 height 12
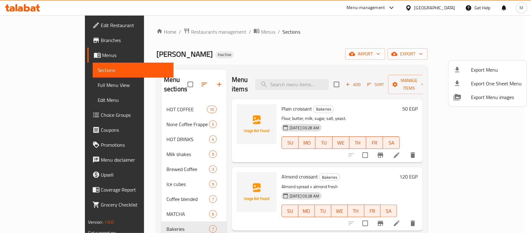
click at [484, 36] on div at bounding box center [265, 116] width 531 height 233
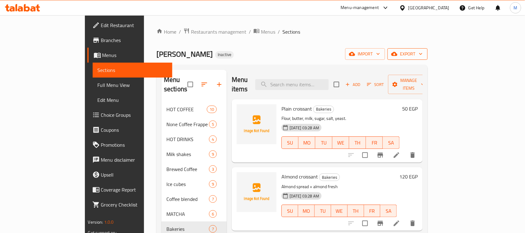
click at [423, 55] on span "export" at bounding box center [408, 54] width 30 height 8
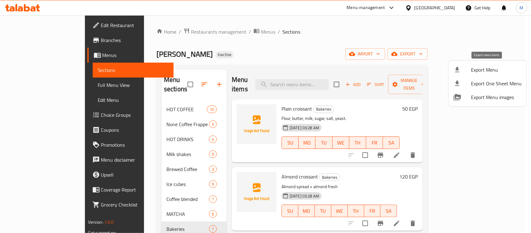
click at [466, 70] on div at bounding box center [462, 69] width 17 height 7
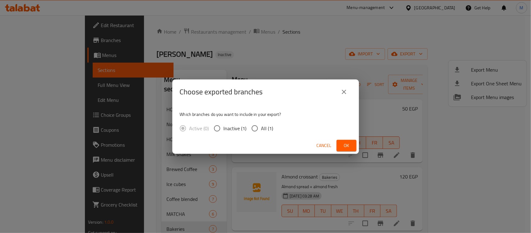
click at [262, 128] on span "All (1)" at bounding box center [267, 127] width 12 height 7
click at [261, 128] on input "All (1)" at bounding box center [254, 128] width 13 height 13
radio input "true"
click at [345, 142] on span "Ok" at bounding box center [347, 146] width 10 height 8
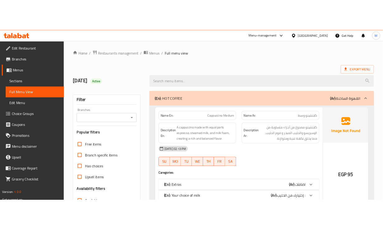
scroll to position [98, 0]
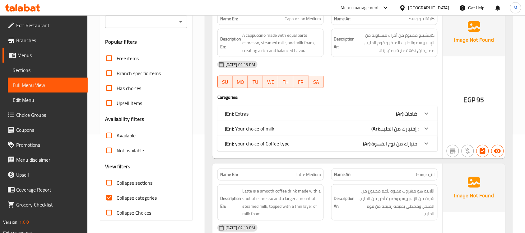
click at [109, 200] on input "Collapse categories" at bounding box center [109, 197] width 15 height 15
checkbox input "false"
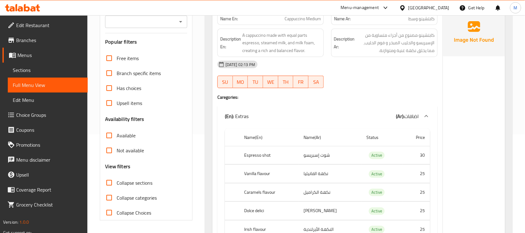
click at [128, 180] on span "Collapse sections" at bounding box center [135, 182] width 36 height 7
click at [117, 180] on input "Collapse sections" at bounding box center [109, 182] width 15 height 15
checkbox input "true"
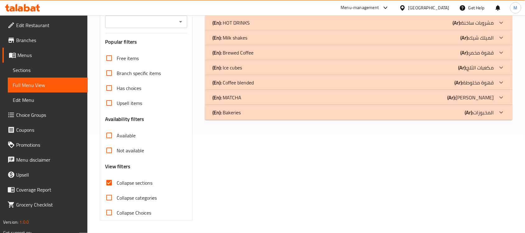
click at [228, 100] on p "(En): MATCHA" at bounding box center [227, 97] width 29 height 7
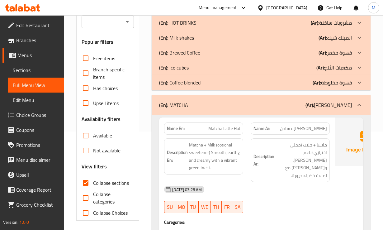
click at [251, 160] on div "Description Ar: ماتشا + حليب (محلي اختياري) ناعم، [PERSON_NAME]، و[PERSON_NAME]…" at bounding box center [290, 160] width 79 height 44
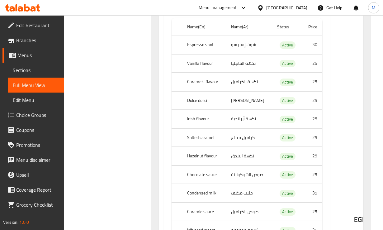
scroll to position [424, 0]
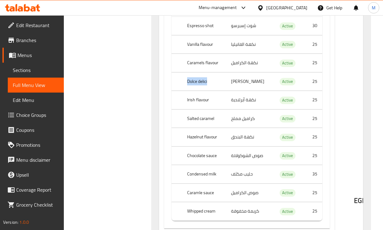
drag, startPoint x: 199, startPoint y: 128, endPoint x: 185, endPoint y: 122, distance: 16.0
click at [185, 91] on th "Dolce delici" at bounding box center [204, 81] width 44 height 18
copy th "Dolce delici"
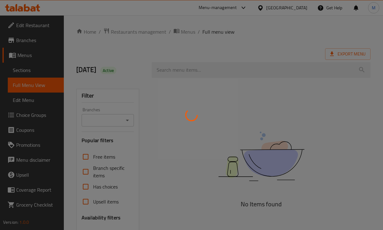
click at [259, 32] on div at bounding box center [191, 115] width 383 height 230
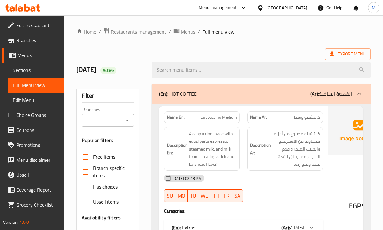
scroll to position [117, 0]
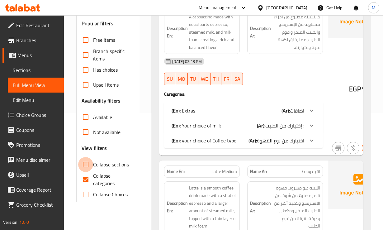
click at [85, 165] on input "Collapse sections" at bounding box center [85, 164] width 15 height 15
checkbox input "true"
click at [90, 181] on input "Collapse categories" at bounding box center [85, 179] width 15 height 15
checkbox input "false"
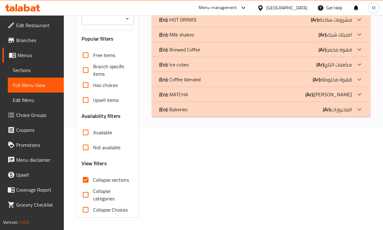
scroll to position [101, 0]
click at [180, 92] on p "(En): MATCHA" at bounding box center [173, 94] width 29 height 7
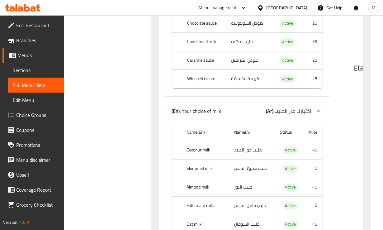
scroll to position [587, 0]
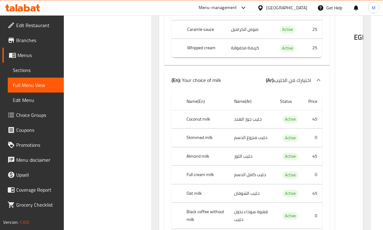
click at [193, 39] on th "Caramle sauce" at bounding box center [204, 29] width 44 height 18
copy th "Caramle"
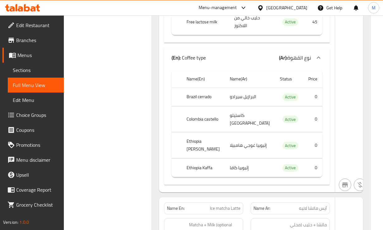
scroll to position [820, 0]
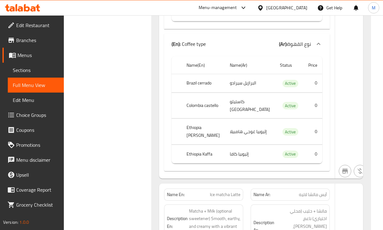
drag, startPoint x: 195, startPoint y: 150, endPoint x: 185, endPoint y: 124, distance: 27.2
copy th "Black coffee without milk"
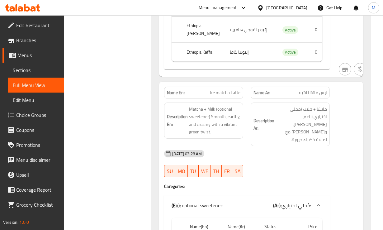
scroll to position [937, 0]
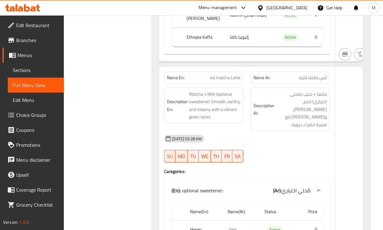
drag, startPoint x: 319, startPoint y: 88, endPoint x: 244, endPoint y: 46, distance: 85.8
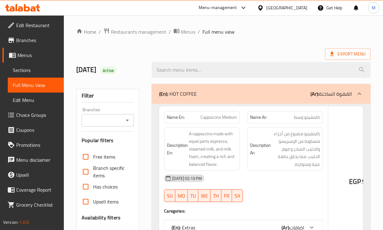
click at [265, 42] on div at bounding box center [191, 115] width 383 height 230
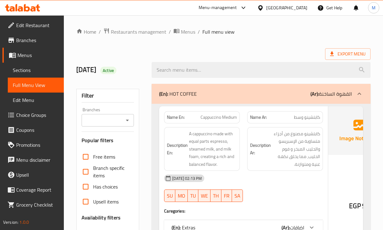
scroll to position [156, 0]
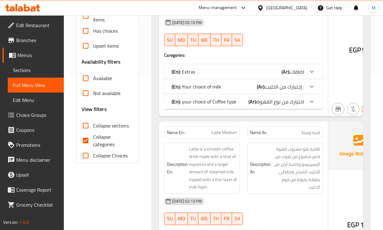
click at [86, 142] on input "Collapse categories" at bounding box center [85, 140] width 15 height 15
checkbox input "false"
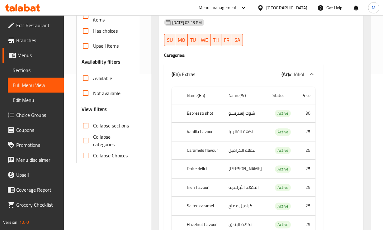
click at [89, 127] on input "Collapse sections" at bounding box center [85, 125] width 15 height 15
checkbox input "true"
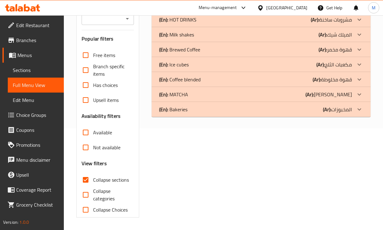
scroll to position [101, 0]
click at [190, 97] on div "(En): MATCHA (Ar): [PERSON_NAME]" at bounding box center [255, 94] width 193 height 7
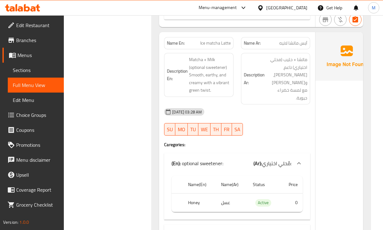
scroll to position [957, 0]
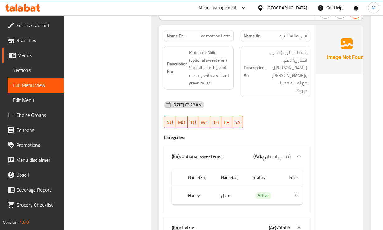
click at [279, 101] on div "Description Ar: ماتشا + حليب (محلي اختياري) ناعم، [PERSON_NAME]، و[PERSON_NAME]…" at bounding box center [275, 71] width 77 height 59
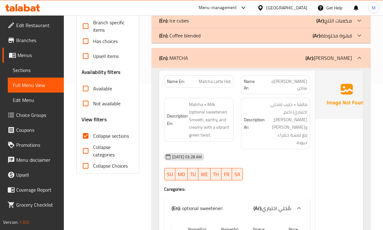
scroll to position [144, 0]
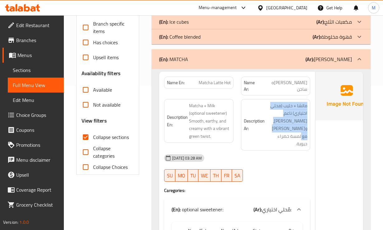
drag, startPoint x: 271, startPoint y: 130, endPoint x: 296, endPoint y: 100, distance: 38.9
click at [296, 100] on div "Description Ar: ماتشا + حليب (محلي اختياري) ناعم، ترابي، وكريمي مع لمسة خضراء ح…" at bounding box center [275, 124] width 77 height 59
copy span "ماتشا + حليب (محلي اختياري) ناعم، ترابي، وكريمي مع لمسة خضراء حيوية"
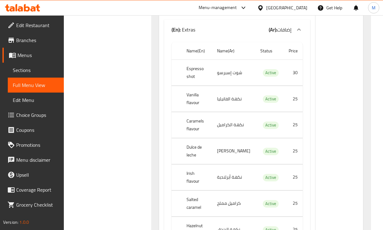
scroll to position [1848, 0]
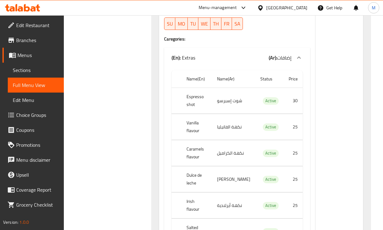
scroll to position [2510, 0]
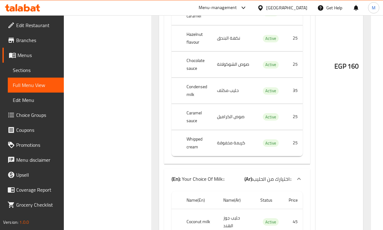
scroll to position [3249, 0]
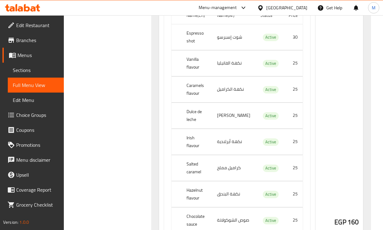
copy span "Pistachio matcha latte"
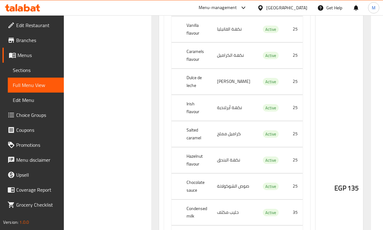
scroll to position [3988, 0]
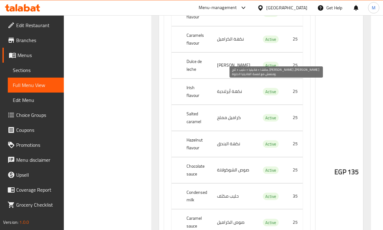
drag, startPoint x: 283, startPoint y: 100, endPoint x: 289, endPoint y: 101, distance: 6.4
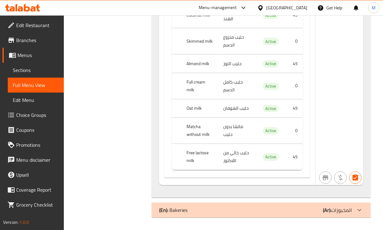
scroll to position [4586, 0]
drag, startPoint x: 234, startPoint y: 213, endPoint x: 6, endPoint y: 173, distance: 231.9
click at [234, 213] on div "(En): Bakeries (Ar): المخبوزات" at bounding box center [255, 209] width 193 height 7
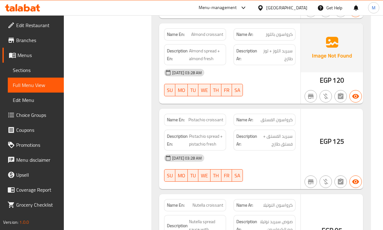
scroll to position [4742, 0]
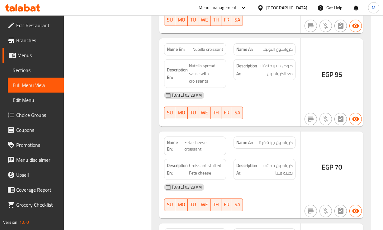
copy span "Plain croissant"
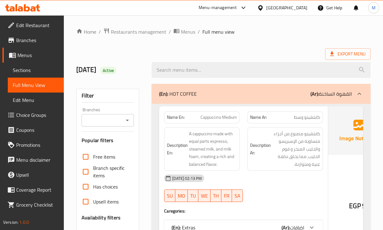
scroll to position [117, 0]
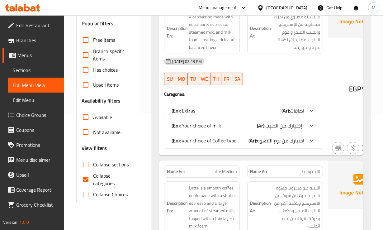
click at [87, 178] on input "Collapse categories" at bounding box center [85, 179] width 15 height 15
checkbox input "false"
click at [84, 166] on input "Collapse sections" at bounding box center [85, 164] width 15 height 15
checkbox input "true"
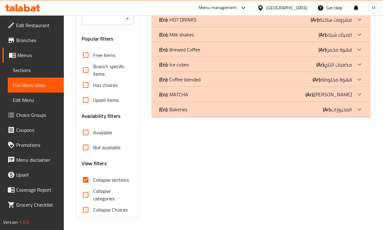
scroll to position [101, 0]
click at [195, 114] on div "(En): Bakeries (Ar): المخبوزات" at bounding box center [261, 109] width 219 height 15
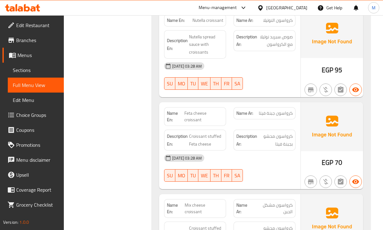
scroll to position [532, 0]
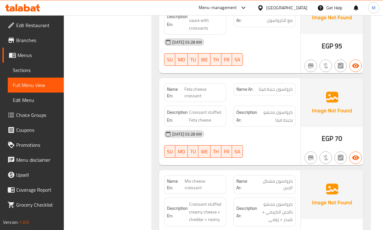
click at [201, 86] on span "Feta cheese croissant" at bounding box center [203, 92] width 39 height 13
copy span "Feta cheese croissant"
click at [193, 86] on span "Feta cheese croissant" at bounding box center [203, 92] width 39 height 13
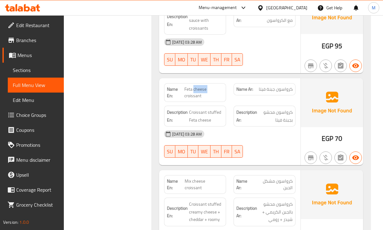
click at [193, 86] on span "Feta cheese croissant" at bounding box center [203, 92] width 39 height 13
click at [196, 86] on span "Feta cheese croissant" at bounding box center [203, 92] width 39 height 13
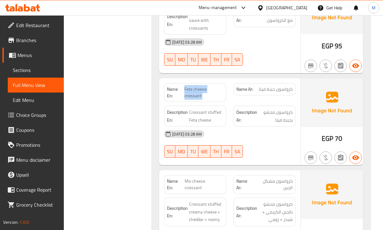
click at [196, 86] on span "Feta cheese croissant" at bounding box center [203, 92] width 39 height 13
copy span "Feta cheese croissant"
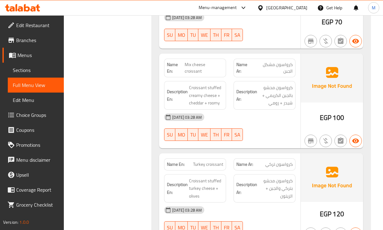
scroll to position [648, 0]
click at [208, 61] on span "Mix cheese croissant" at bounding box center [204, 67] width 39 height 13
copy span "Mix cheese croissant"
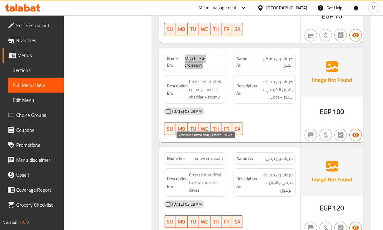
scroll to position [655, 0]
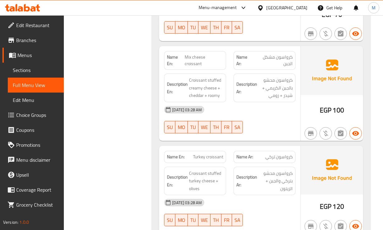
click at [208, 153] on span "Turkey croissant" at bounding box center [208, 156] width 30 height 7
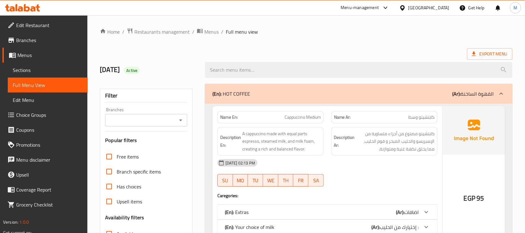
scroll to position [156, 0]
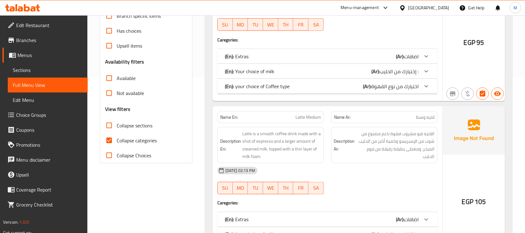
click at [123, 139] on span "Collapse categories" at bounding box center [137, 140] width 40 height 7
click at [117, 139] on input "Collapse categories" at bounding box center [109, 140] width 15 height 15
checkbox input "false"
click at [120, 124] on span "Collapse sections" at bounding box center [135, 125] width 36 height 7
click at [117, 124] on input "Collapse sections" at bounding box center [109, 125] width 15 height 15
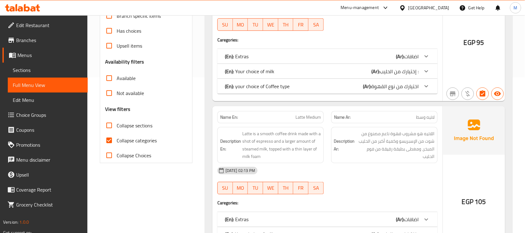
checkbox input "true"
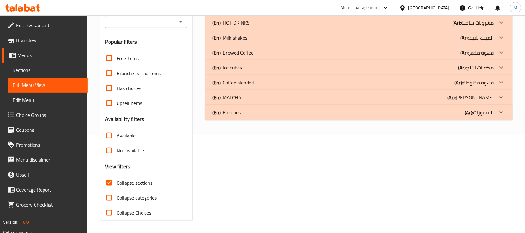
scroll to position [98, 0]
click at [292, 96] on div "(En): MATCHA (Ar): [PERSON_NAME]" at bounding box center [354, 97] width 282 height 7
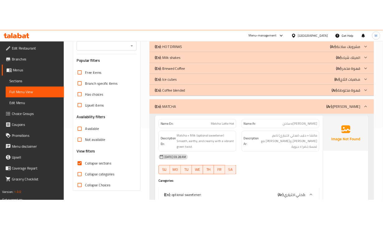
scroll to position [137, 0]
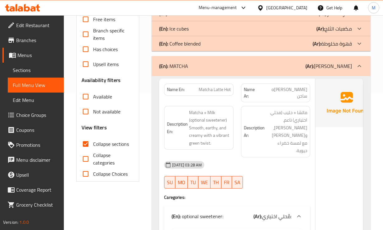
click at [279, 150] on div "Description Ar: ماتشا + حليب (محلي اختياري) ناعم، [PERSON_NAME]، و[PERSON_NAME]…" at bounding box center [275, 131] width 77 height 59
click at [228, 149] on div "Description En: Matcha + Milk (optional sweetener) Smooth, earthy, and creamy w…" at bounding box center [198, 131] width 77 height 59
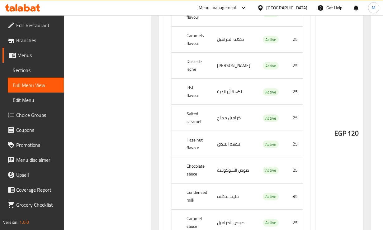
scroll to position [371, 0]
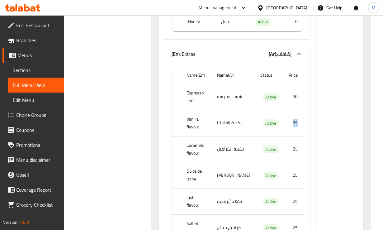
drag, startPoint x: 285, startPoint y: 126, endPoint x: 275, endPoint y: 128, distance: 11.0
click at [284, 128] on td "25" at bounding box center [293, 123] width 19 height 26
copy td "25"
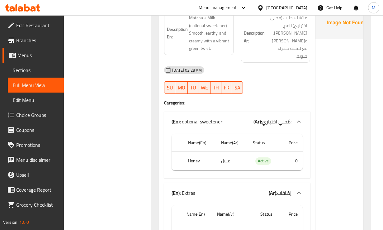
scroll to position [954, 0]
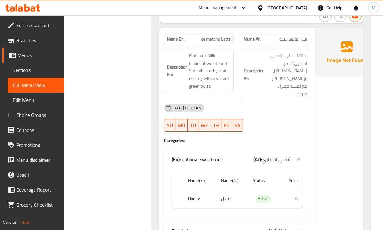
click at [262, 104] on div "Description Ar: ماتشا + حليب (محلي اختياري) ناعم، [PERSON_NAME]، و[PERSON_NAME]…" at bounding box center [275, 74] width 77 height 59
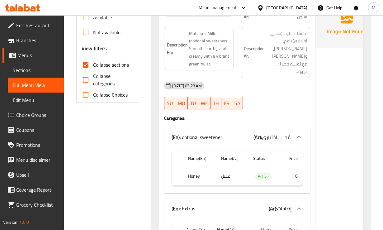
scroll to position [215, 0]
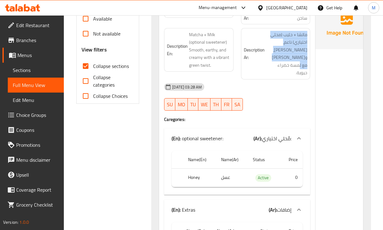
drag, startPoint x: 270, startPoint y: 59, endPoint x: 296, endPoint y: 27, distance: 41.2
click at [296, 28] on div "Description Ar: ماتشا + حليب (محلي اختياري) ناعم، [PERSON_NAME]، و[PERSON_NAME]…" at bounding box center [275, 53] width 69 height 51
copy span "ماتشا + حليب (محلي اختياري) ناعم، [PERSON_NAME]، و[PERSON_NAME] مع لمسة خضراء ح…"
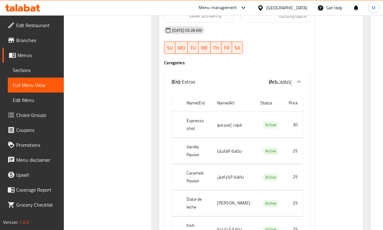
scroll to position [1770, 0]
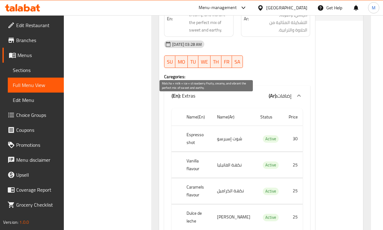
click at [208, 34] on span "Matcha + milk + ice + strawberry Fruity, creamy, and vibrant the perfect mix of…" at bounding box center [210, 15] width 42 height 38
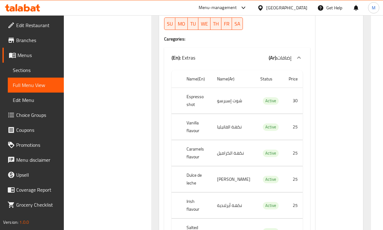
scroll to position [2510, 0]
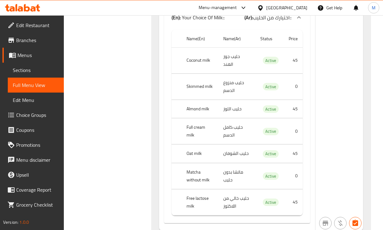
scroll to position [3443, 0]
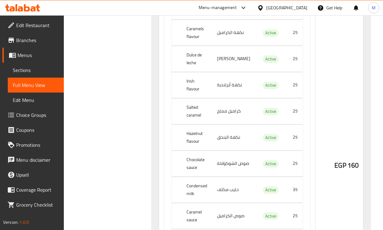
scroll to position [3249, 0]
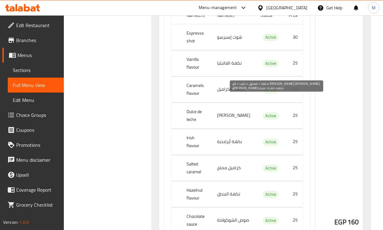
drag, startPoint x: 272, startPoint y: 106, endPoint x: 266, endPoint y: 106, distance: 6.2
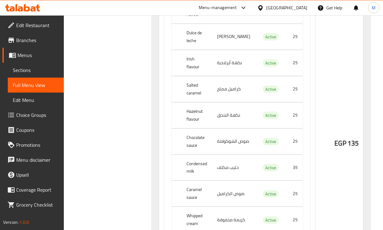
scroll to position [4027, 0]
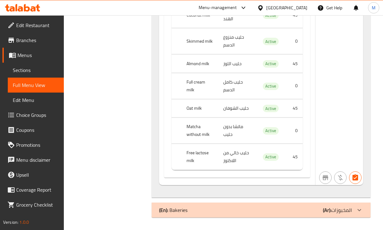
scroll to position [4586, 0]
drag, startPoint x: 219, startPoint y: 208, endPoint x: 13, endPoint y: 186, distance: 206.5
click at [219, 208] on div "(En): Bakeries (Ar): المخبوزات" at bounding box center [255, 209] width 193 height 7
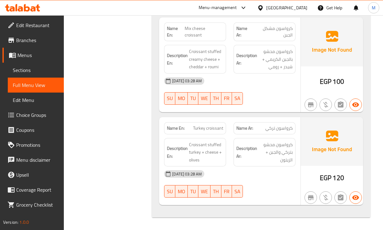
scroll to position [5228, 0]
drag, startPoint x: 273, startPoint y: 176, endPoint x: 288, endPoint y: 119, distance: 59.6
click at [273, 176] on div "[DATE] 03:28 AM" at bounding box center [229, 173] width 139 height 15
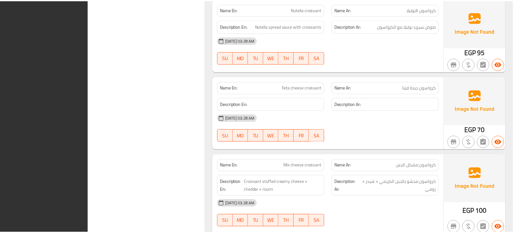
scroll to position [4027, 0]
